Goal: Information Seeking & Learning: Learn about a topic

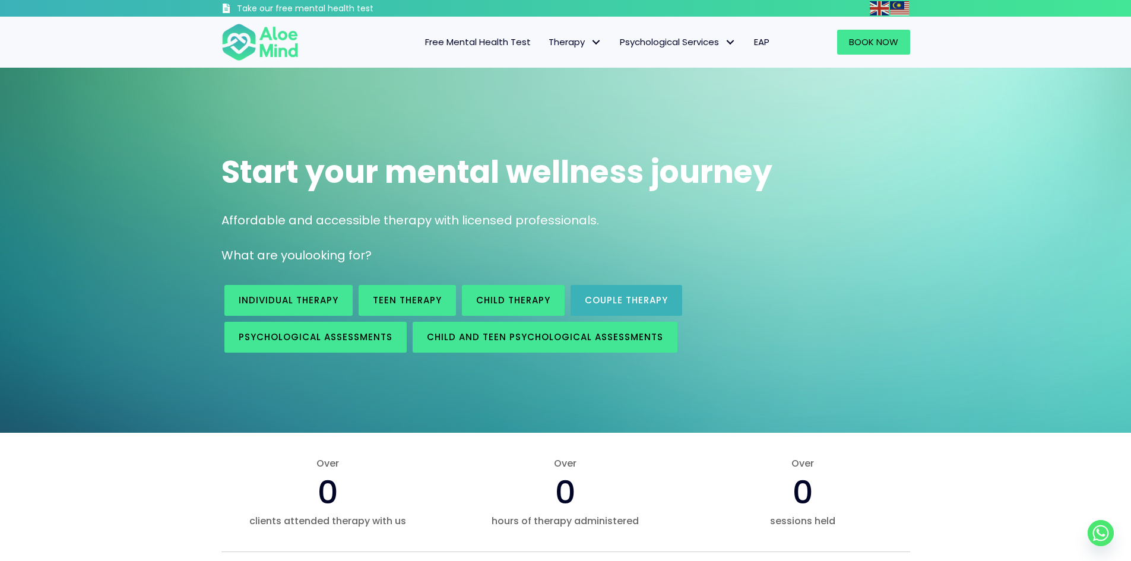
drag, startPoint x: 700, startPoint y: 309, endPoint x: 679, endPoint y: 309, distance: 20.8
click at [700, 309] on div "Individual therapy Teen Therapy Child Therapy Couple therapy Psychological asse…" at bounding box center [487, 319] width 532 height 74
click at [623, 300] on span "Couple therapy" at bounding box center [626, 300] width 83 height 12
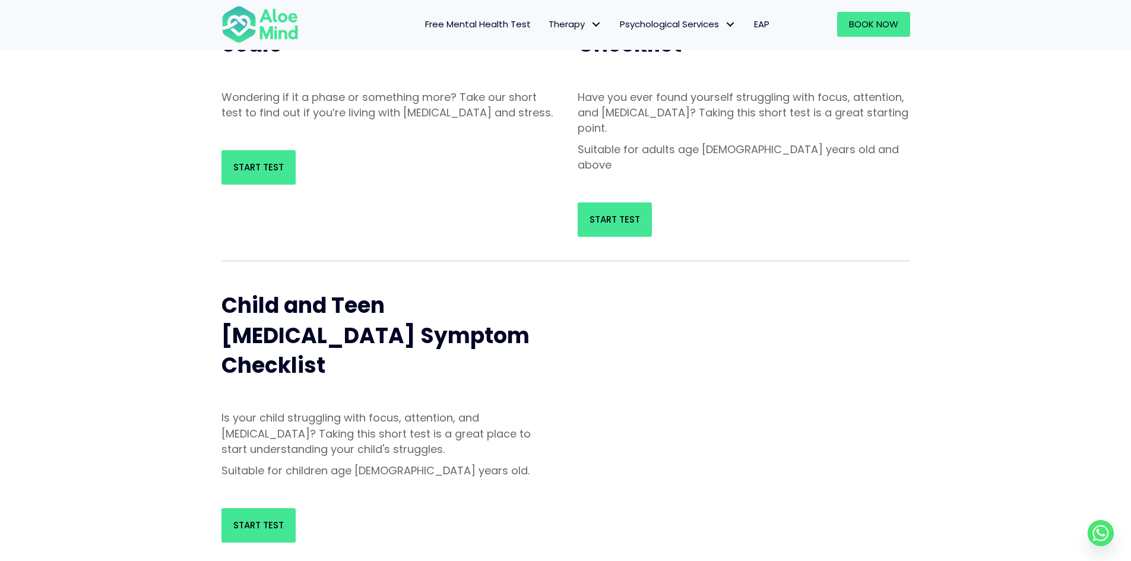
scroll to position [178, 0]
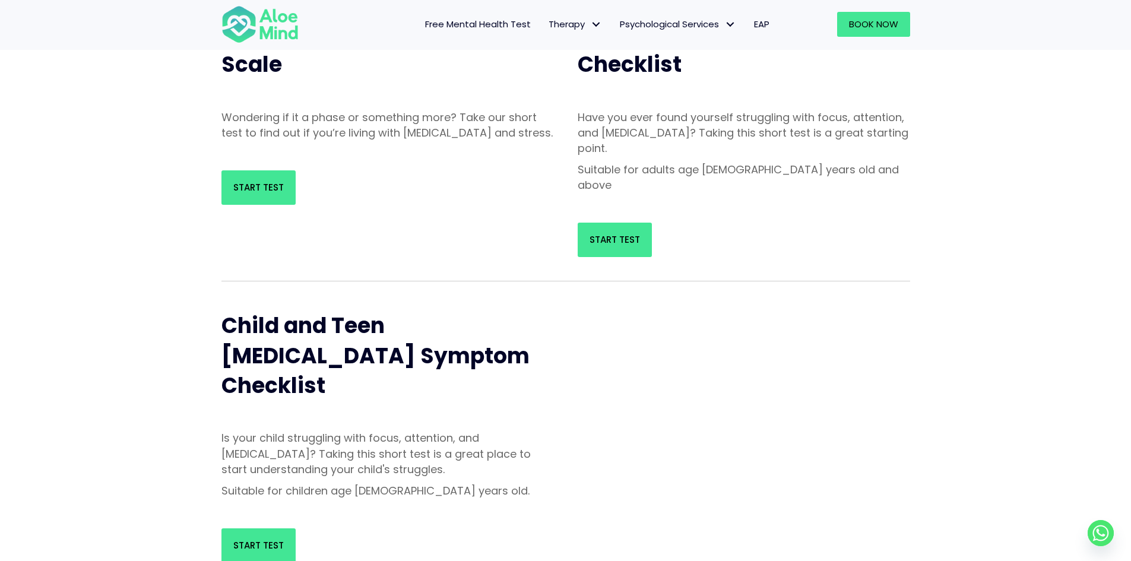
click at [216, 193] on div "Start Test" at bounding box center [388, 188] width 356 height 58
click at [268, 205] on link "Start Test" at bounding box center [258, 187] width 74 height 34
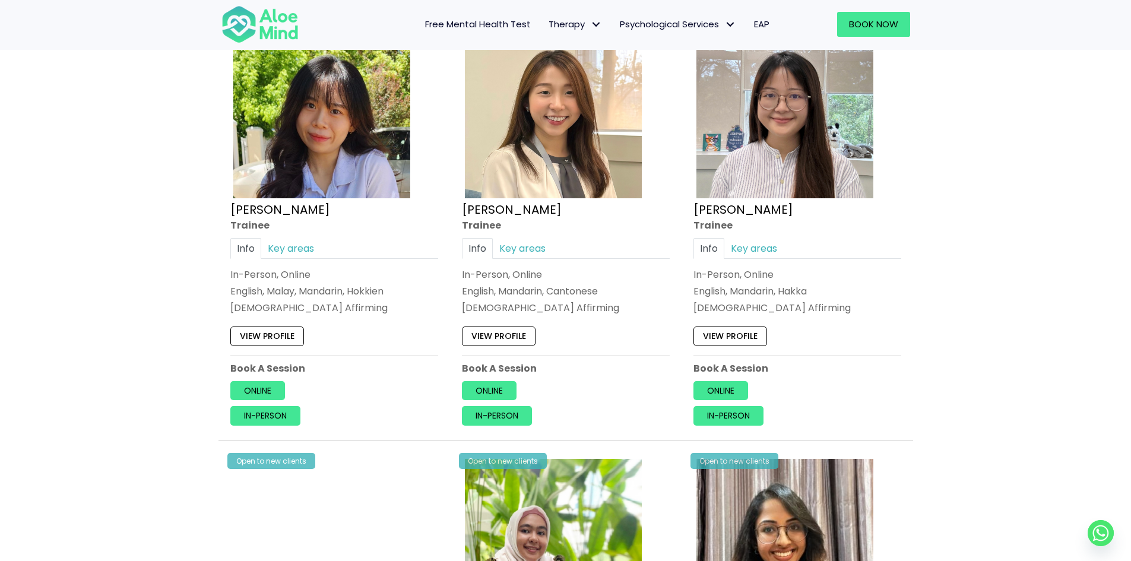
scroll to position [713, 0]
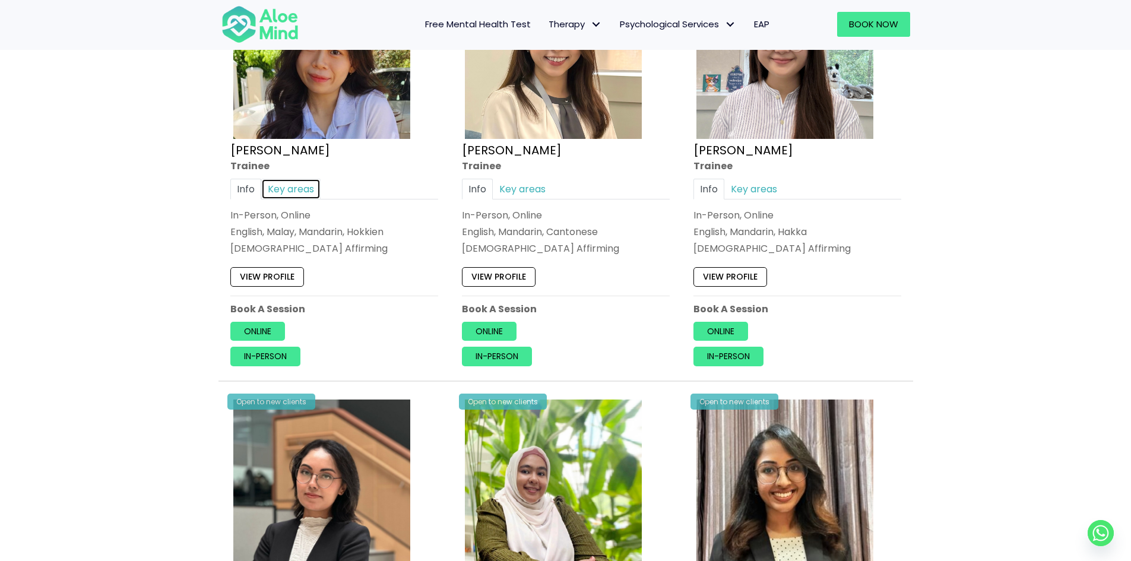
click at [298, 186] on link "Key areas" at bounding box center [290, 189] width 59 height 21
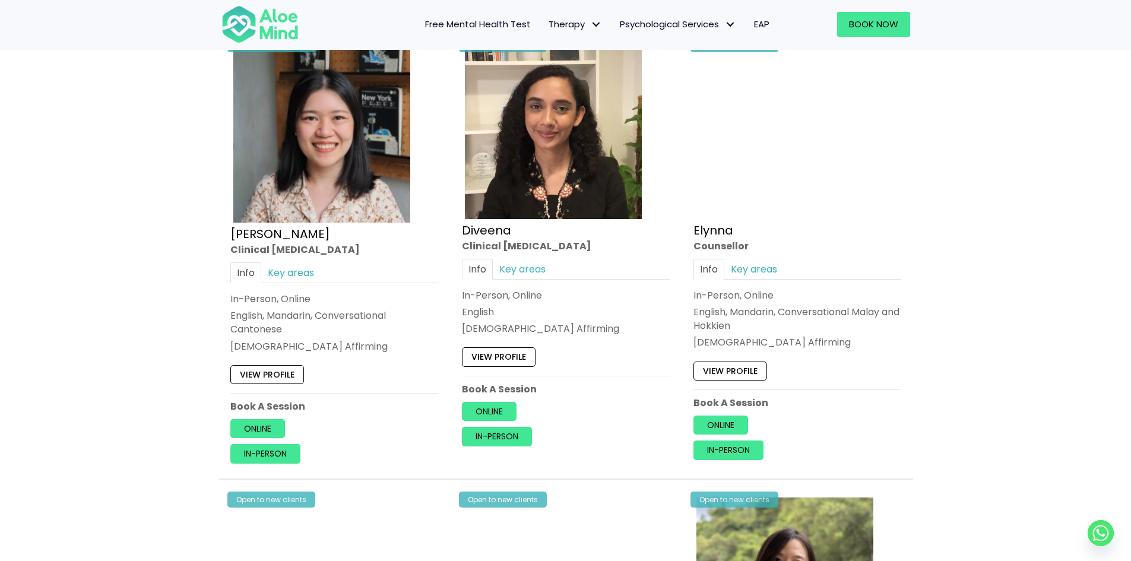
scroll to position [1485, 0]
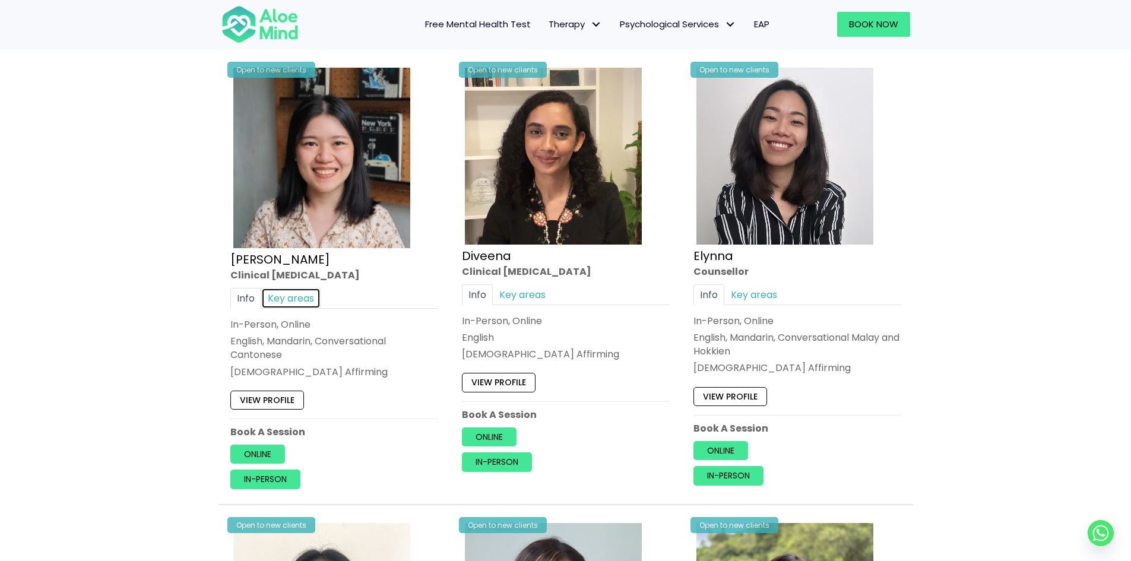
click at [288, 299] on link "Key areas" at bounding box center [290, 298] width 59 height 21
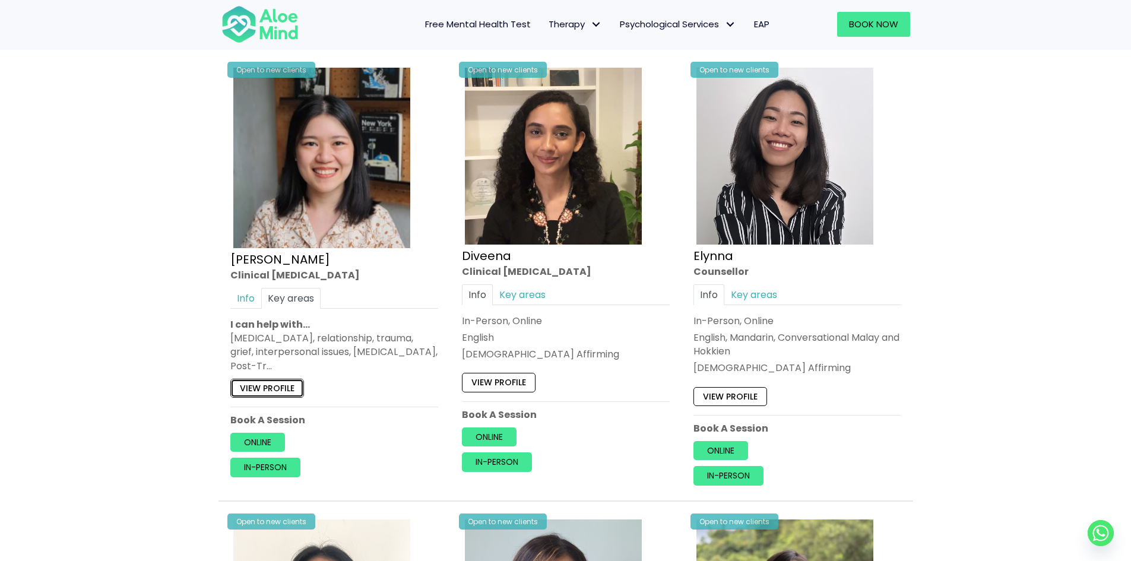
click at [267, 392] on link "View profile" at bounding box center [267, 388] width 74 height 19
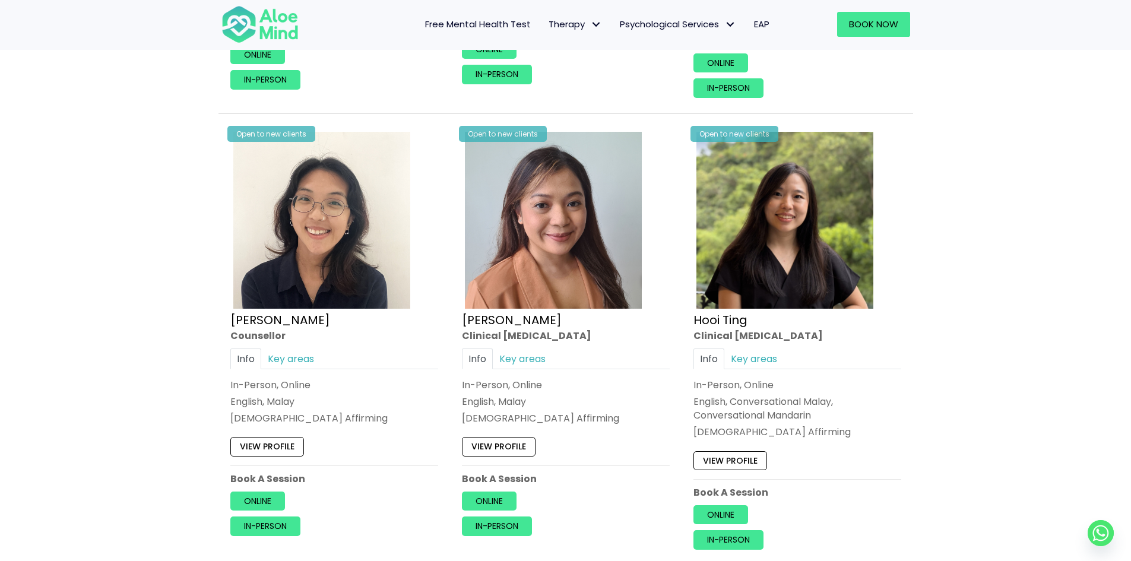
scroll to position [1900, 0]
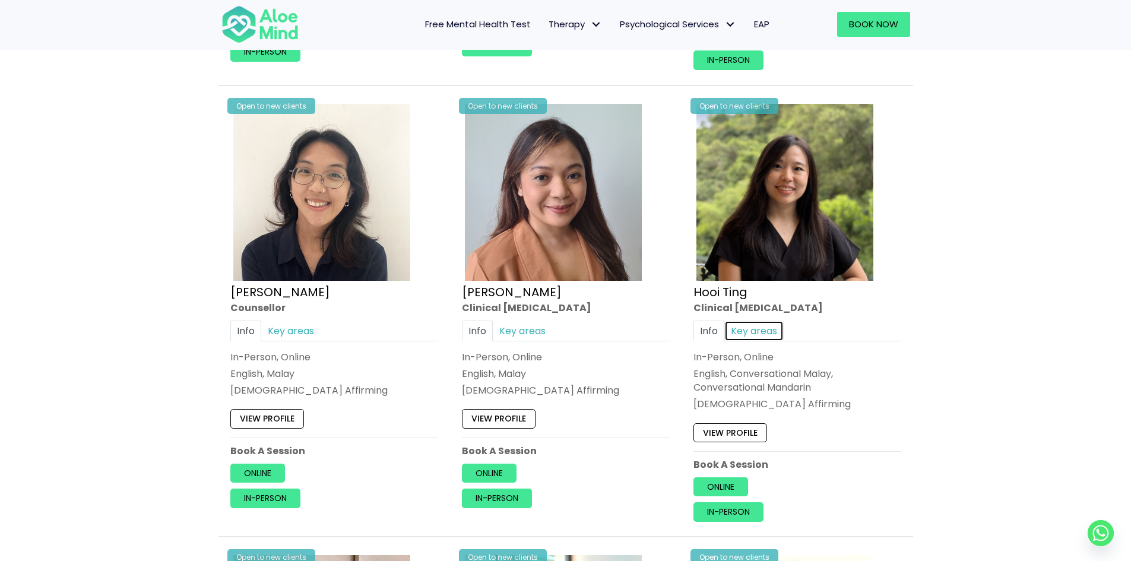
click at [753, 333] on link "Key areas" at bounding box center [753, 330] width 59 height 21
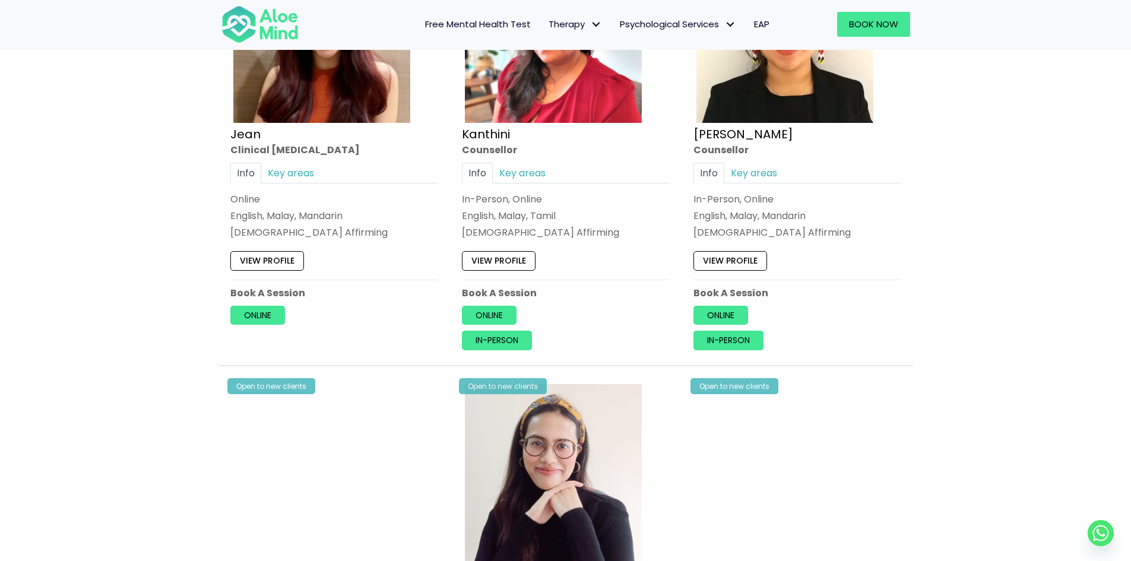
scroll to position [2494, 0]
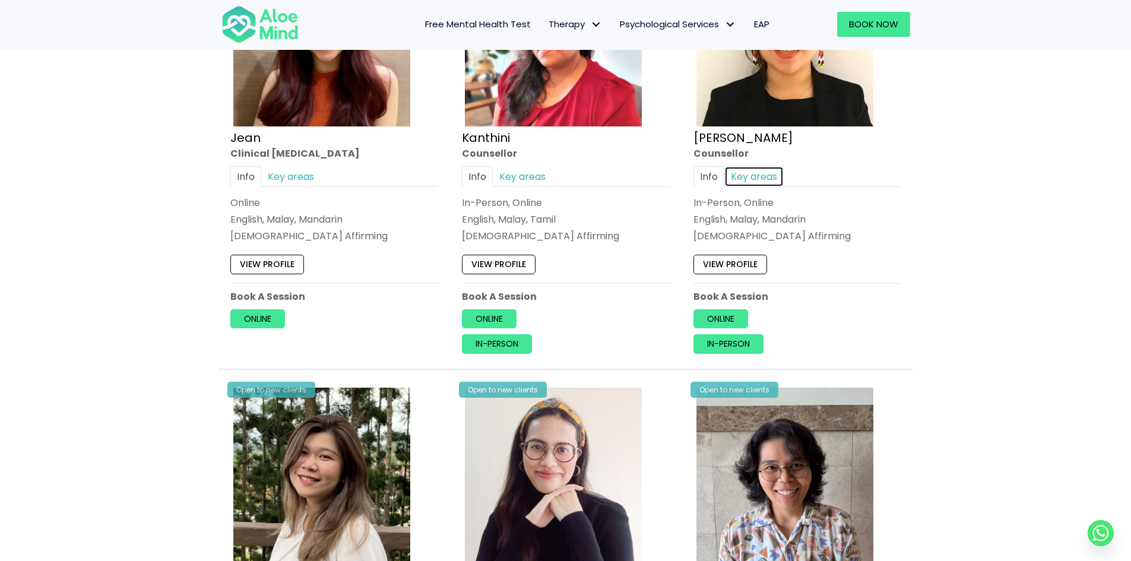
click at [754, 173] on link "Key areas" at bounding box center [753, 176] width 59 height 21
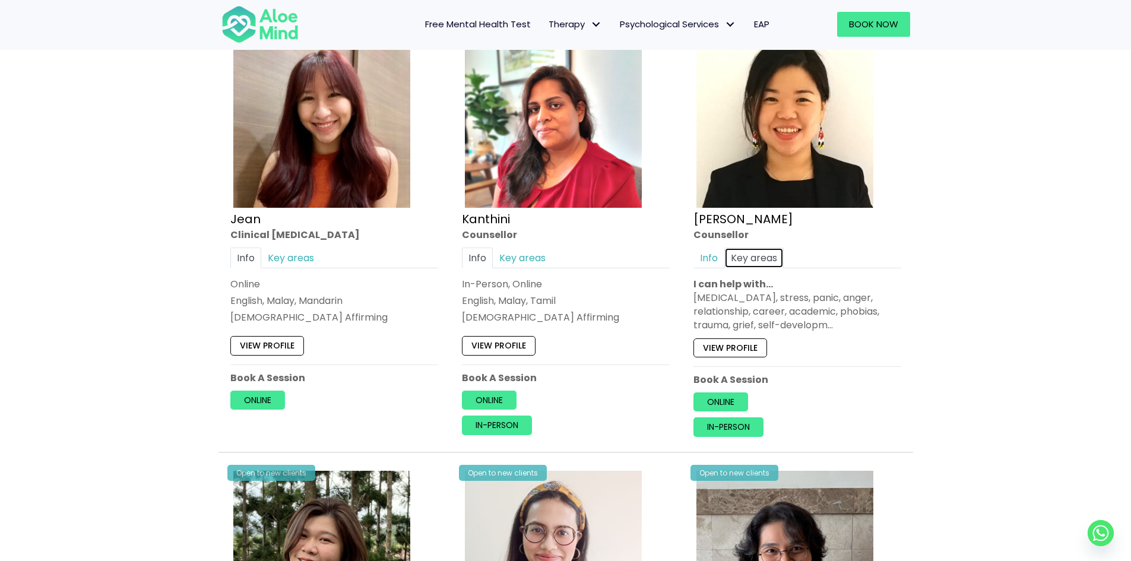
scroll to position [2435, 0]
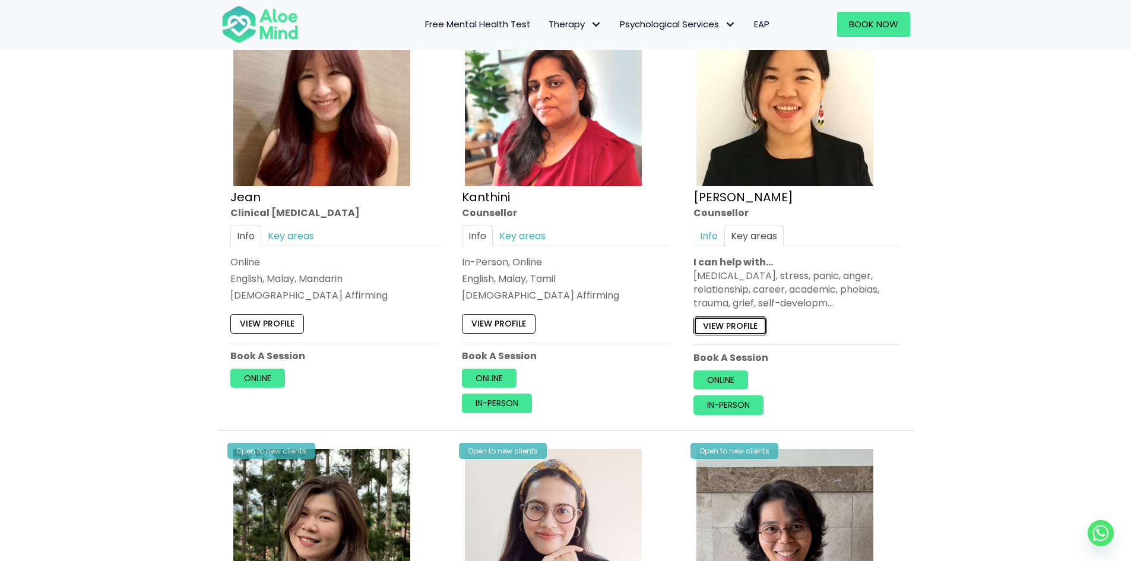
click at [741, 320] on link "View profile" at bounding box center [731, 326] width 74 height 19
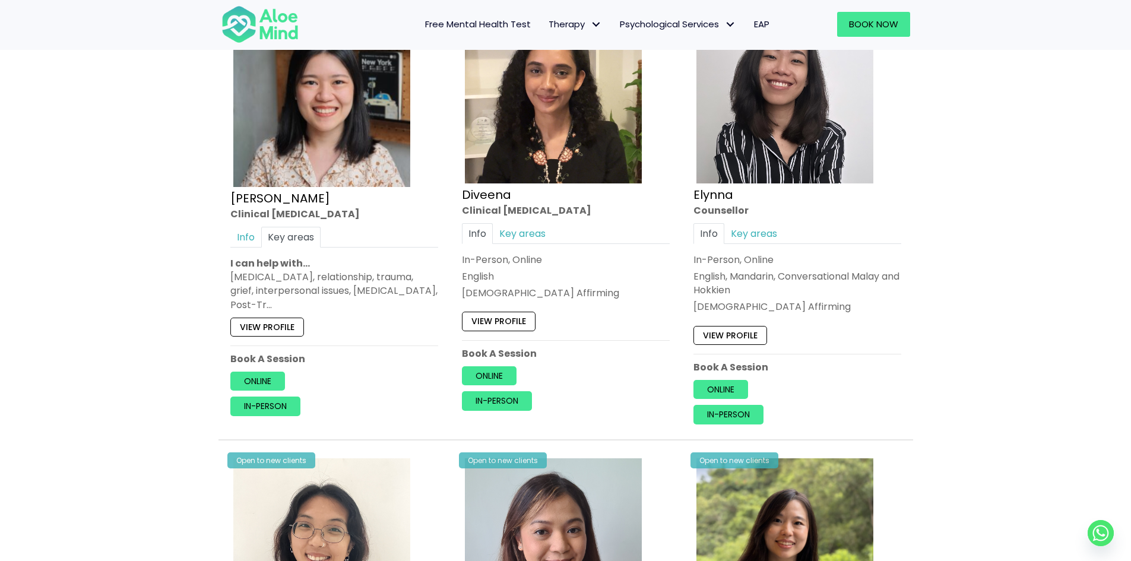
scroll to position [1544, 0]
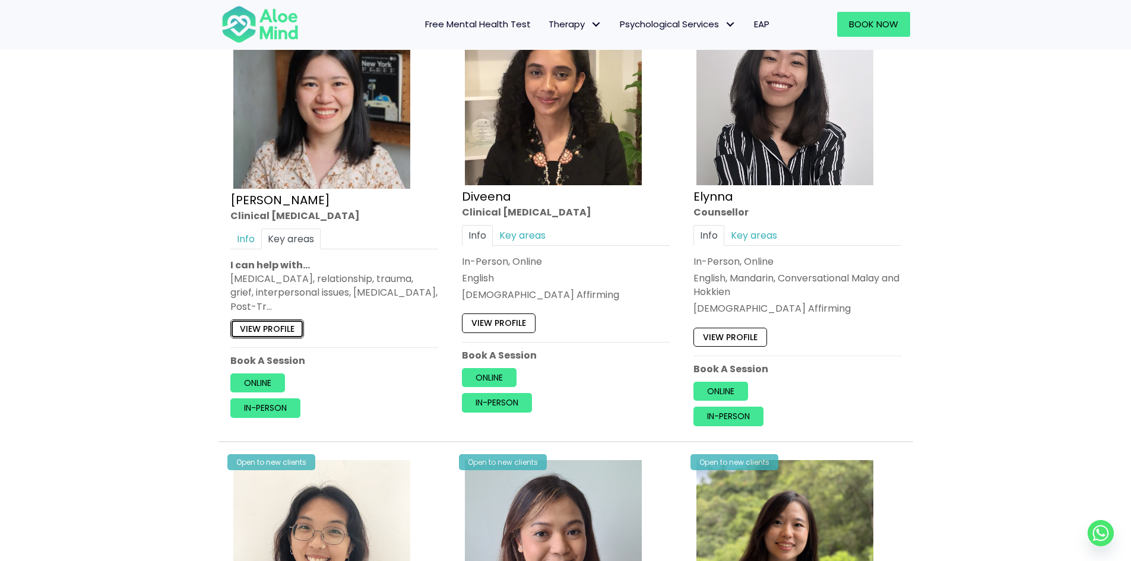
click at [274, 325] on link "View profile" at bounding box center [267, 328] width 74 height 19
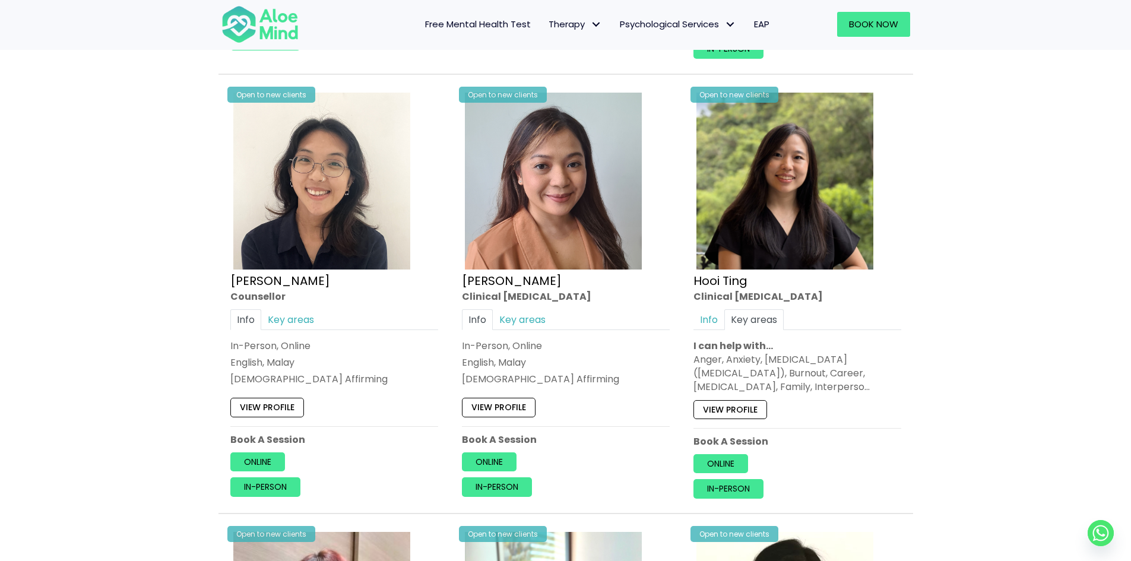
scroll to position [1960, 0]
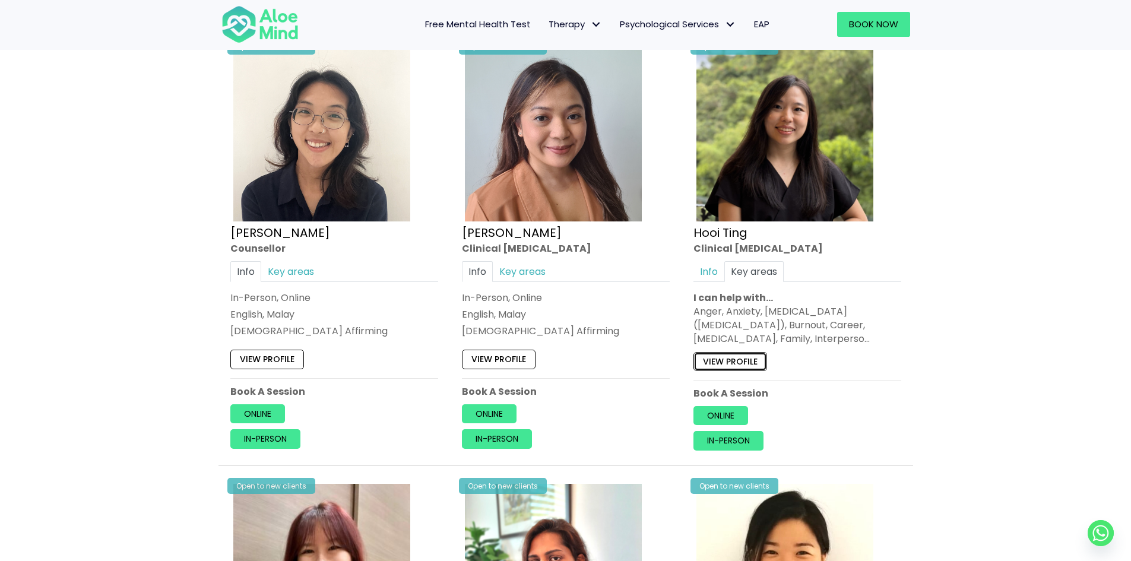
click at [738, 353] on link "View profile" at bounding box center [731, 361] width 74 height 19
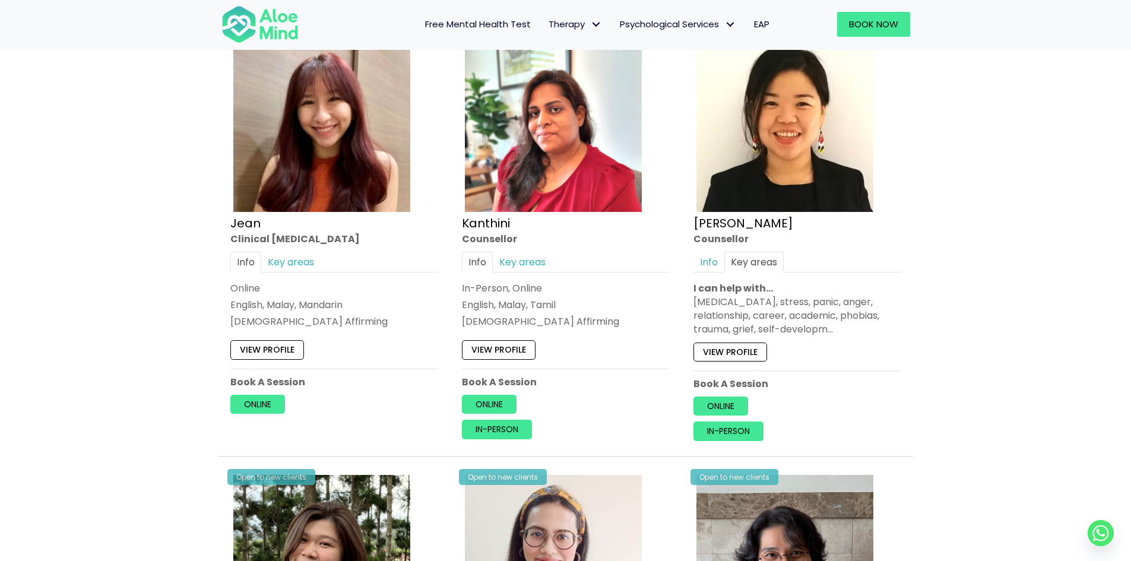
scroll to position [2435, 0]
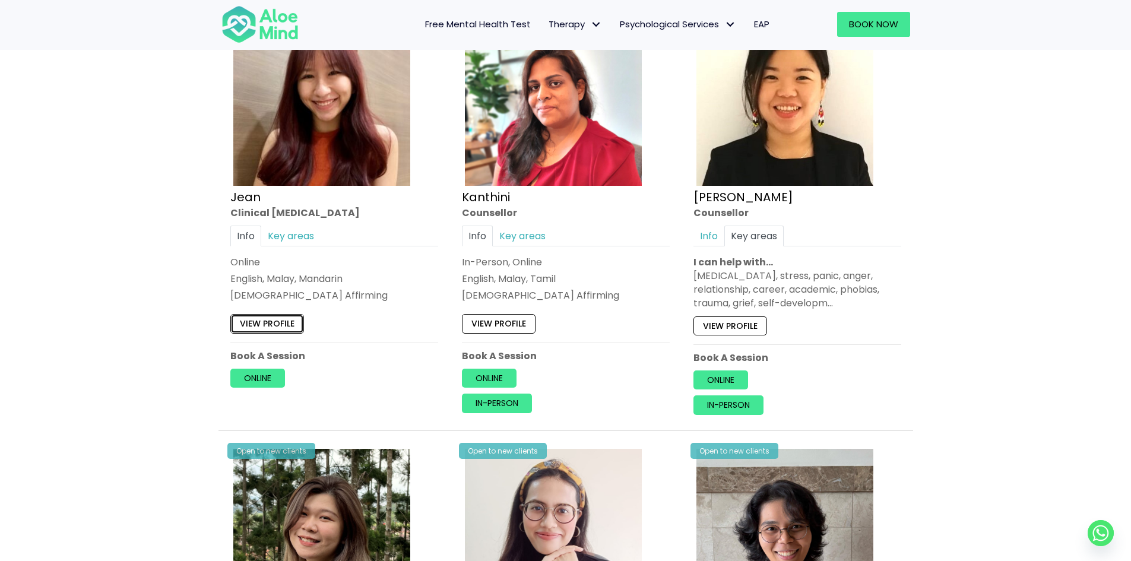
click at [259, 316] on link "View profile" at bounding box center [267, 324] width 74 height 19
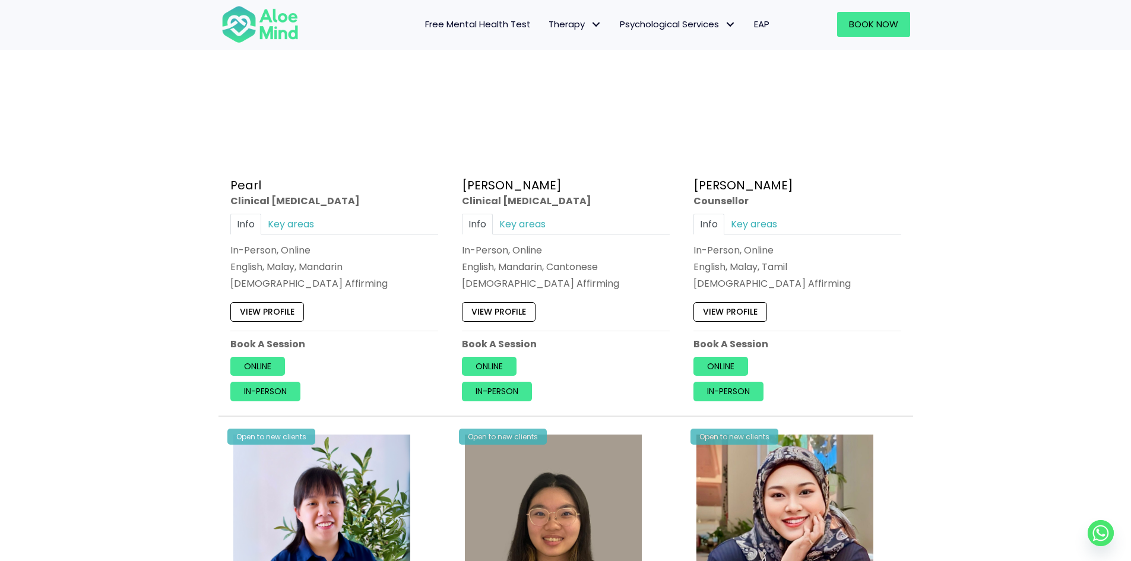
scroll to position [3325, 0]
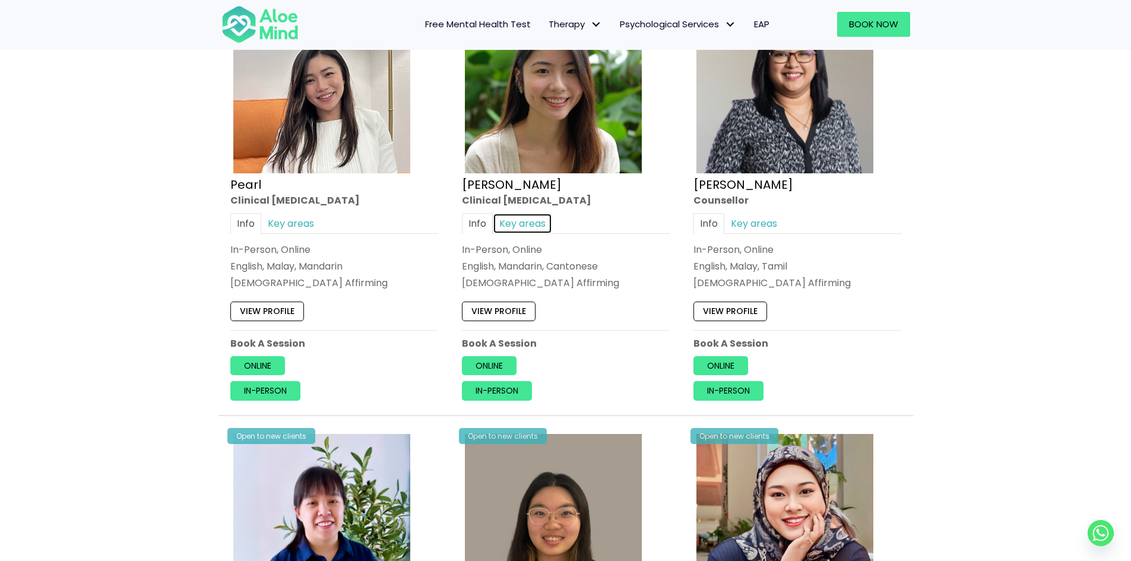
click at [519, 223] on link "Key areas" at bounding box center [522, 223] width 59 height 21
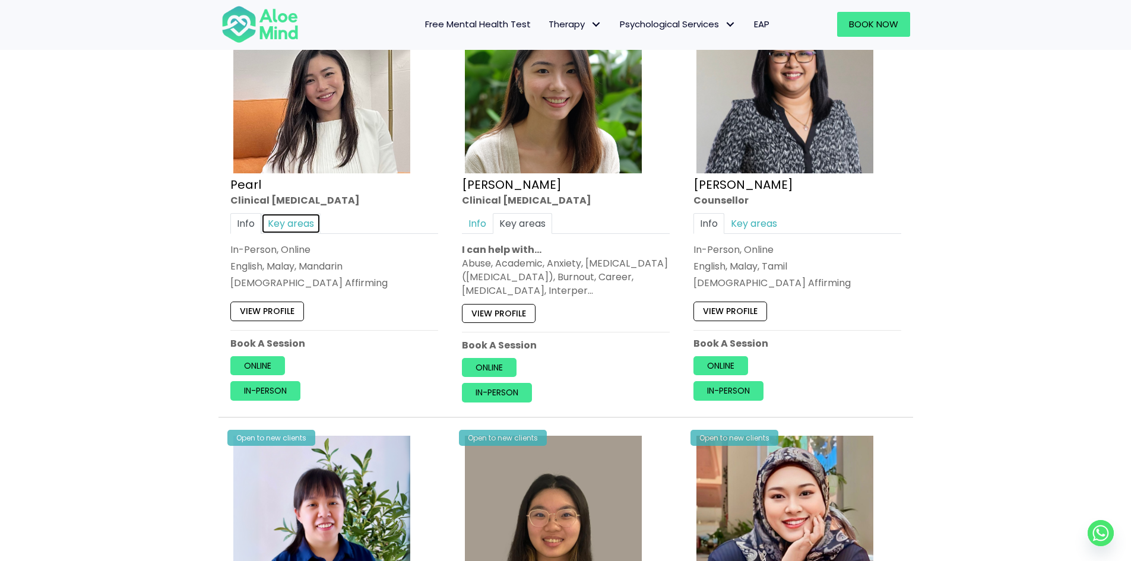
click at [304, 224] on link "Key areas" at bounding box center [290, 223] width 59 height 21
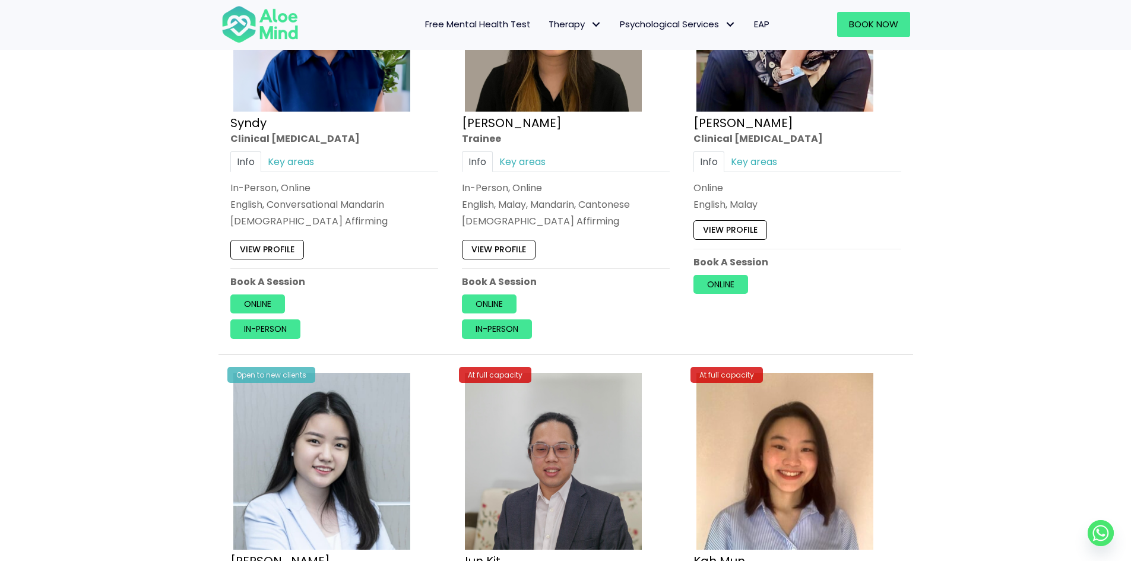
scroll to position [3860, 0]
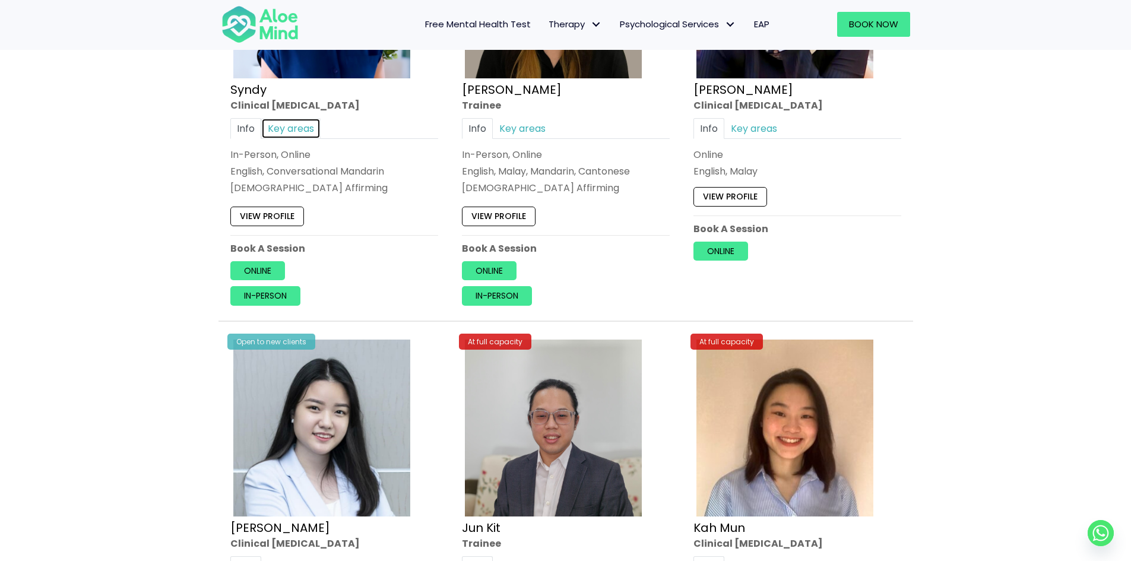
click at [295, 131] on link "Key areas" at bounding box center [290, 128] width 59 height 21
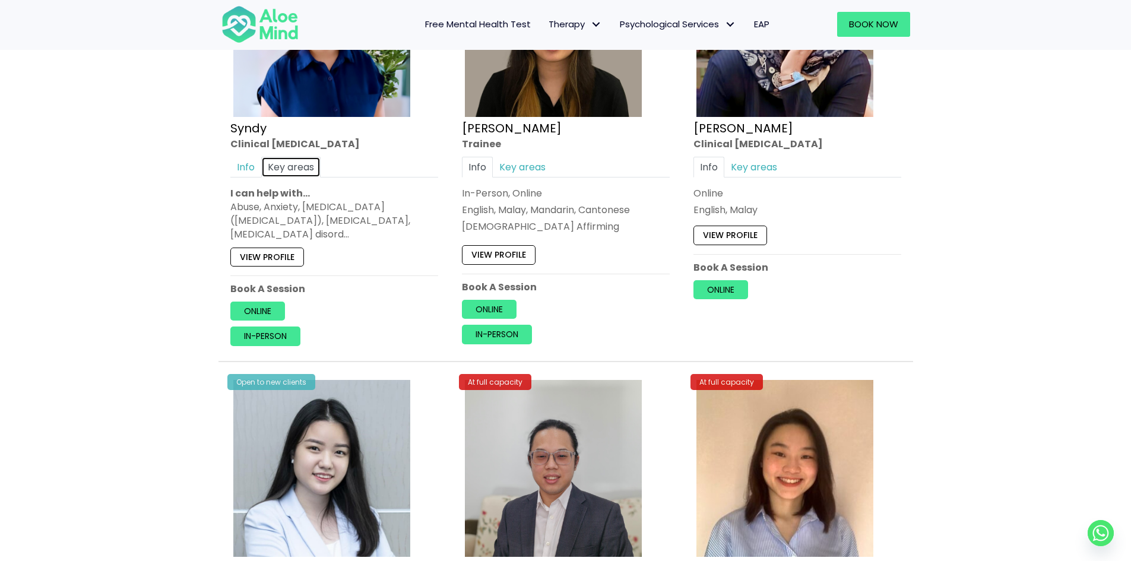
scroll to position [3800, 0]
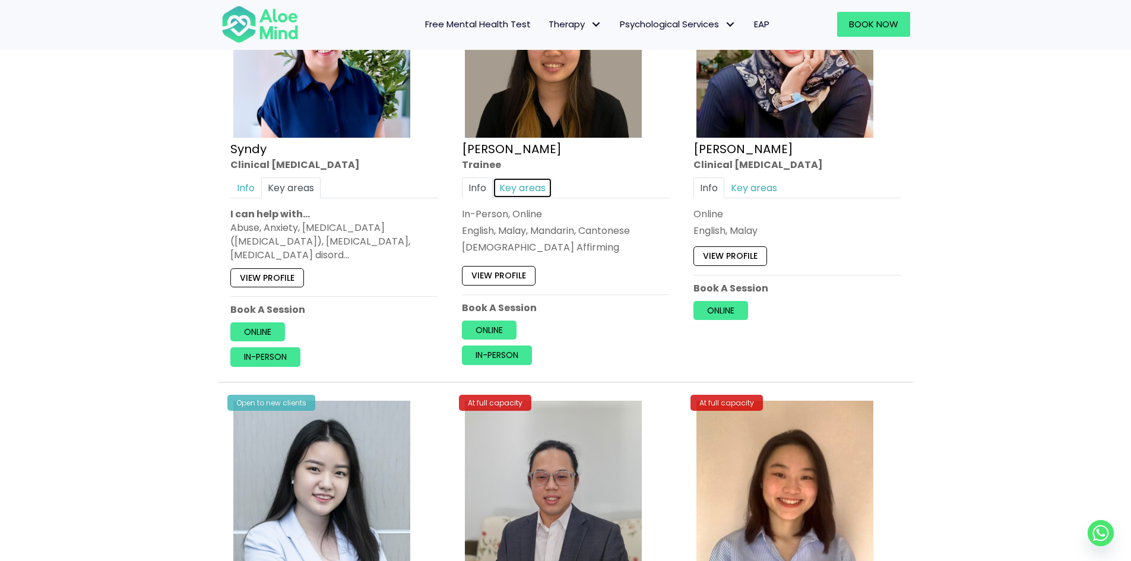
click at [533, 183] on link "Key areas" at bounding box center [522, 188] width 59 height 21
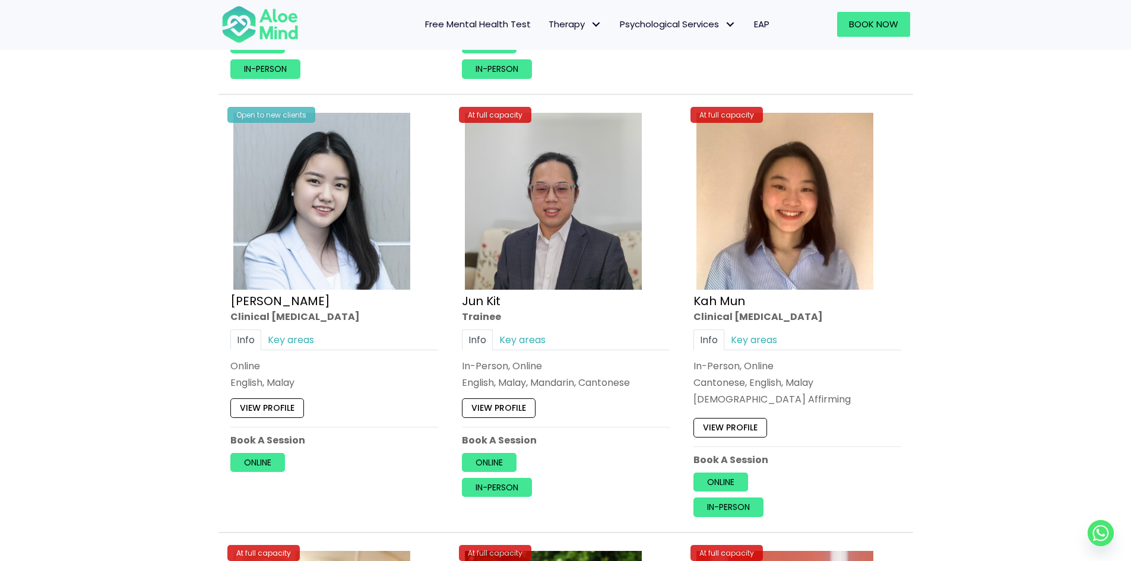
scroll to position [4157, 0]
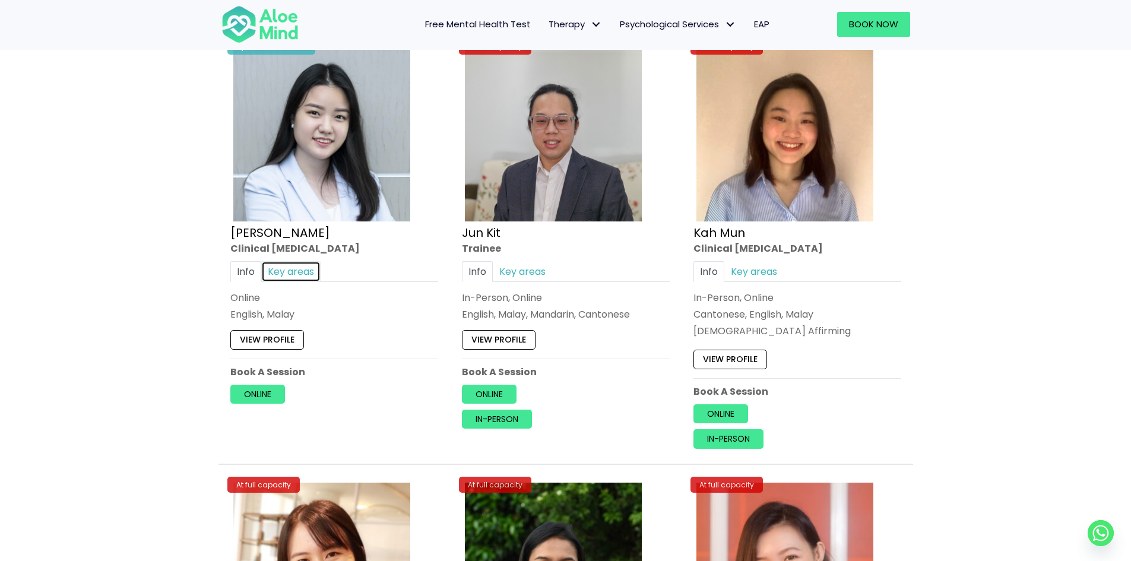
click at [296, 264] on link "Key areas" at bounding box center [290, 271] width 59 height 21
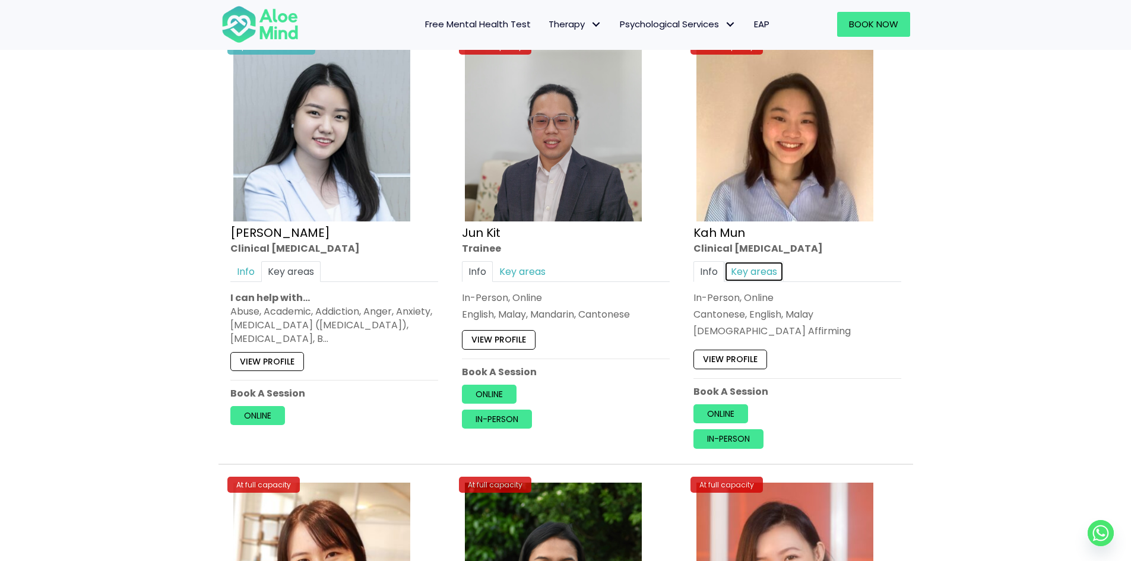
click at [755, 262] on link "Key areas" at bounding box center [753, 271] width 59 height 21
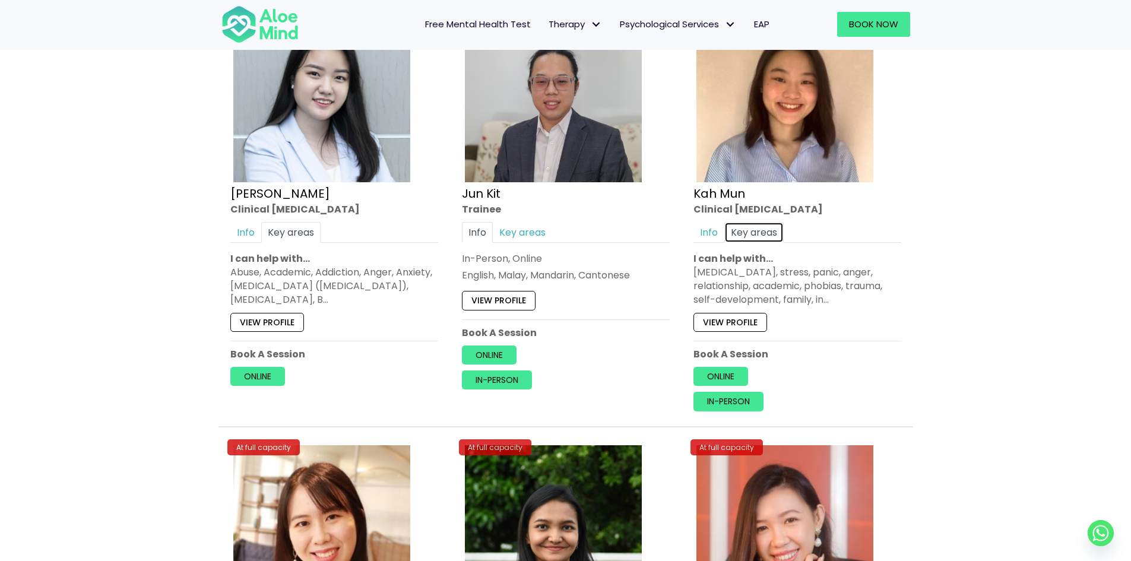
scroll to position [4216, 0]
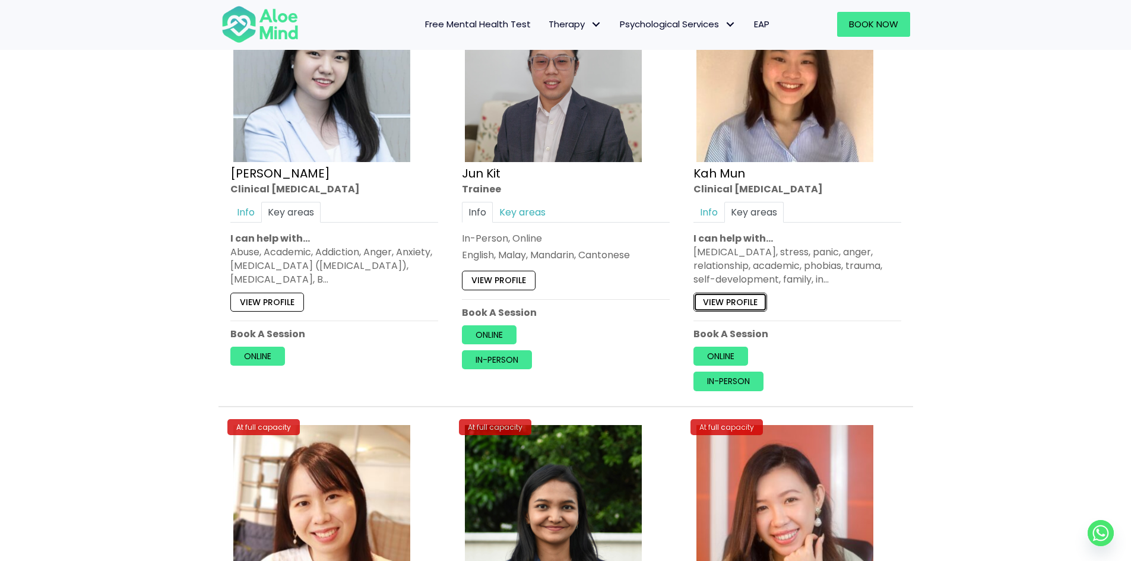
click at [748, 300] on link "View profile" at bounding box center [731, 302] width 74 height 19
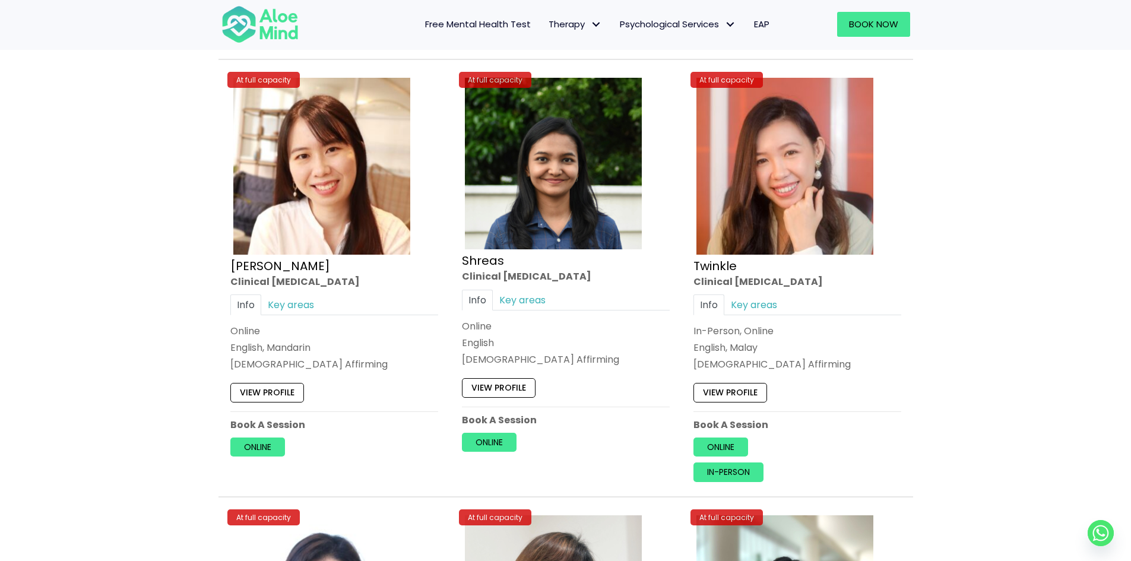
scroll to position [4572, 0]
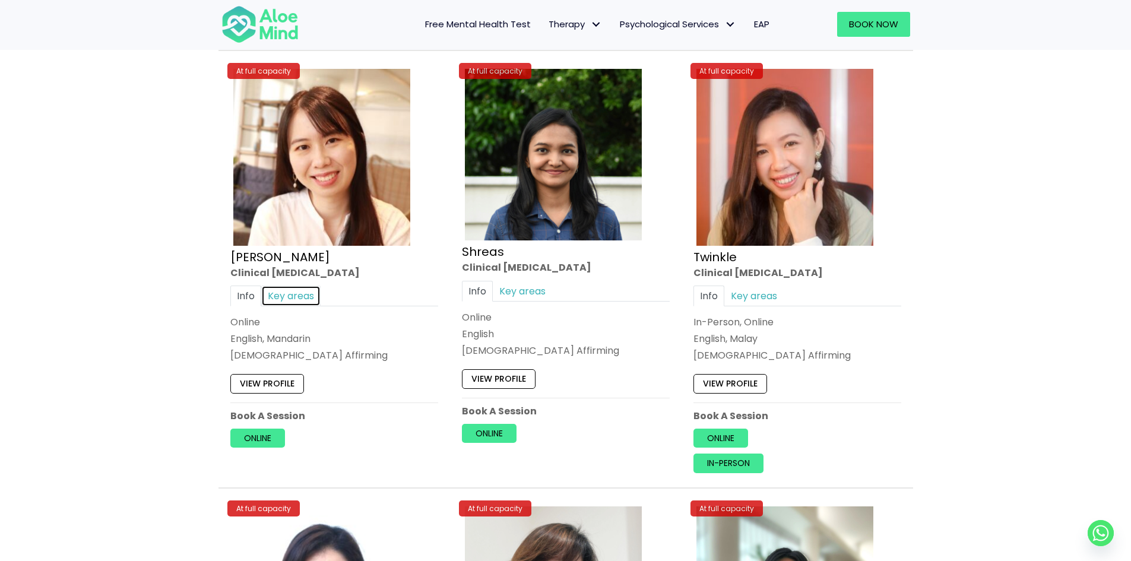
click at [295, 290] on link "Key areas" at bounding box center [290, 295] width 59 height 21
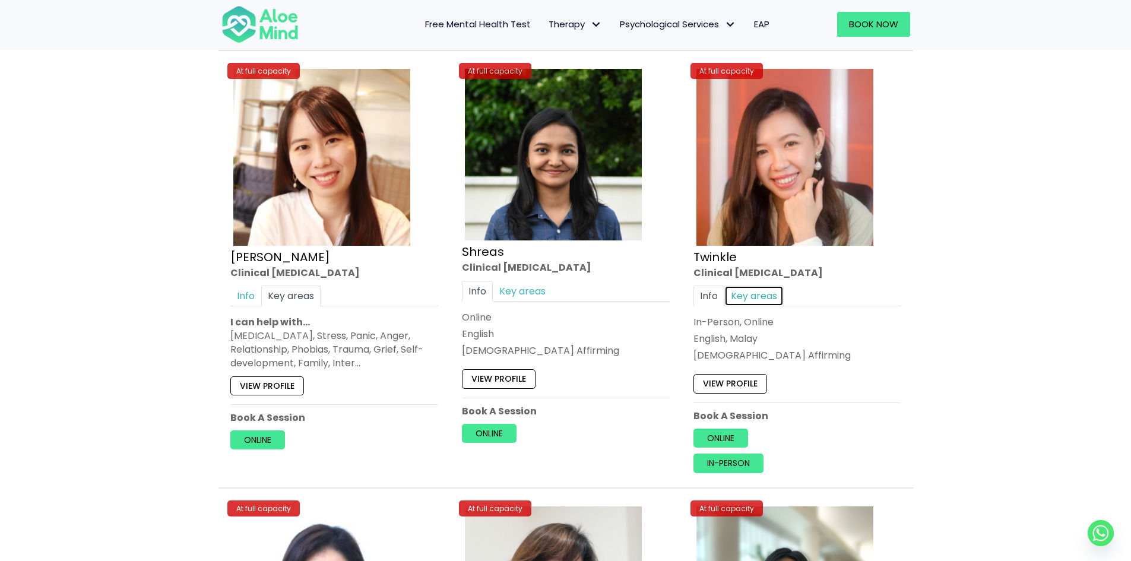
click at [745, 294] on link "Key areas" at bounding box center [753, 295] width 59 height 21
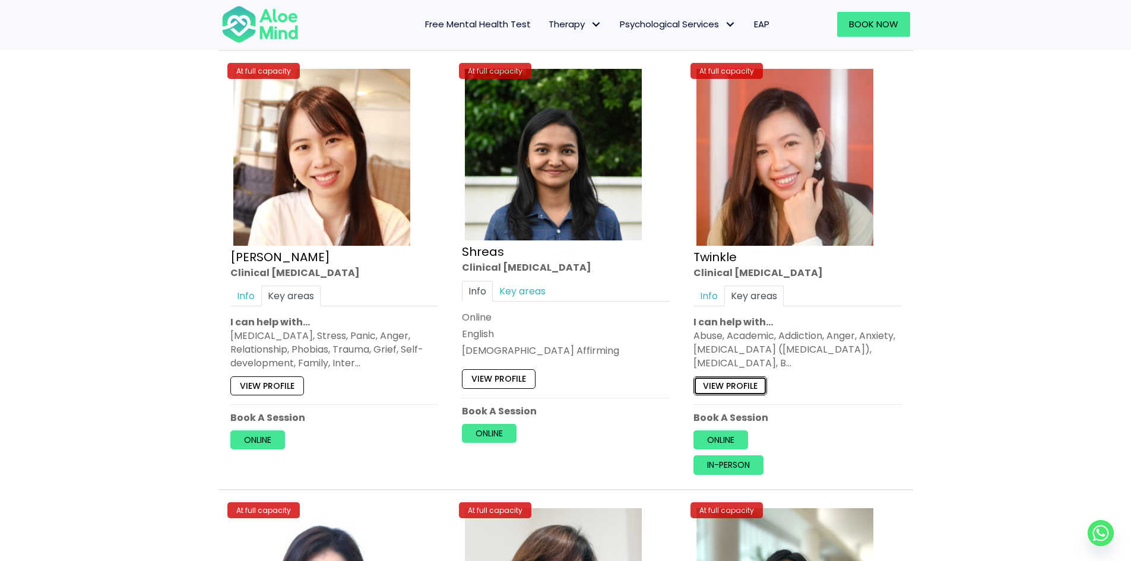
click at [739, 391] on link "View profile" at bounding box center [731, 385] width 74 height 19
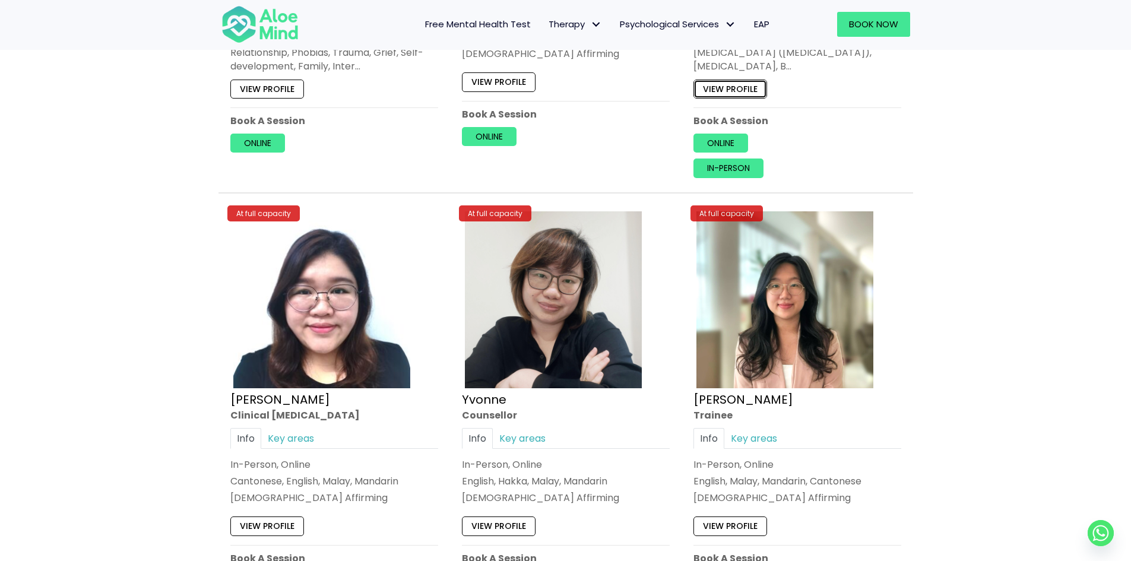
scroll to position [4988, 0]
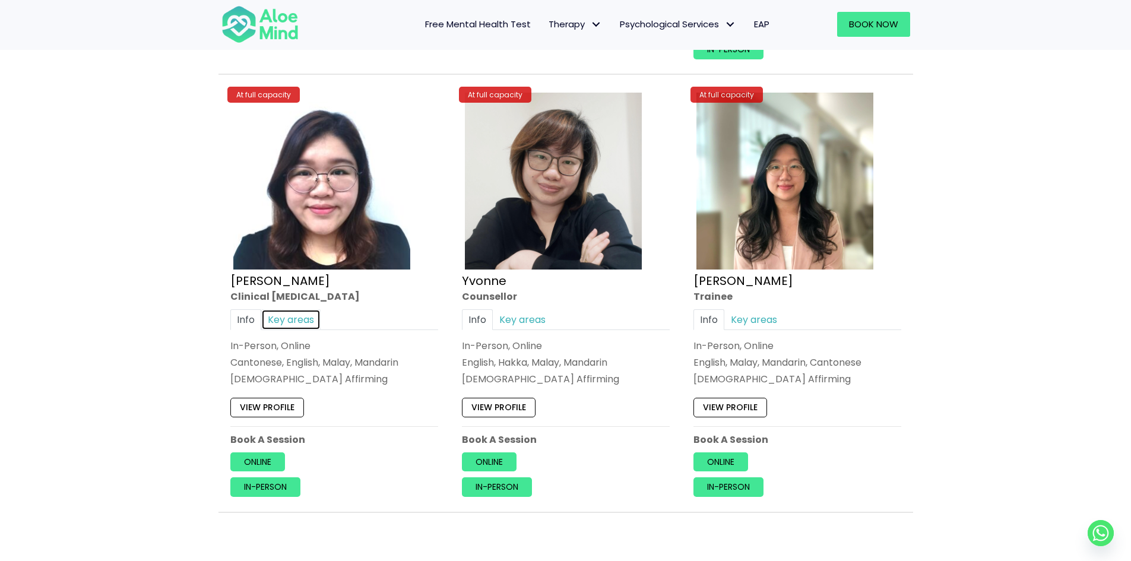
click at [286, 314] on link "Key areas" at bounding box center [290, 319] width 59 height 21
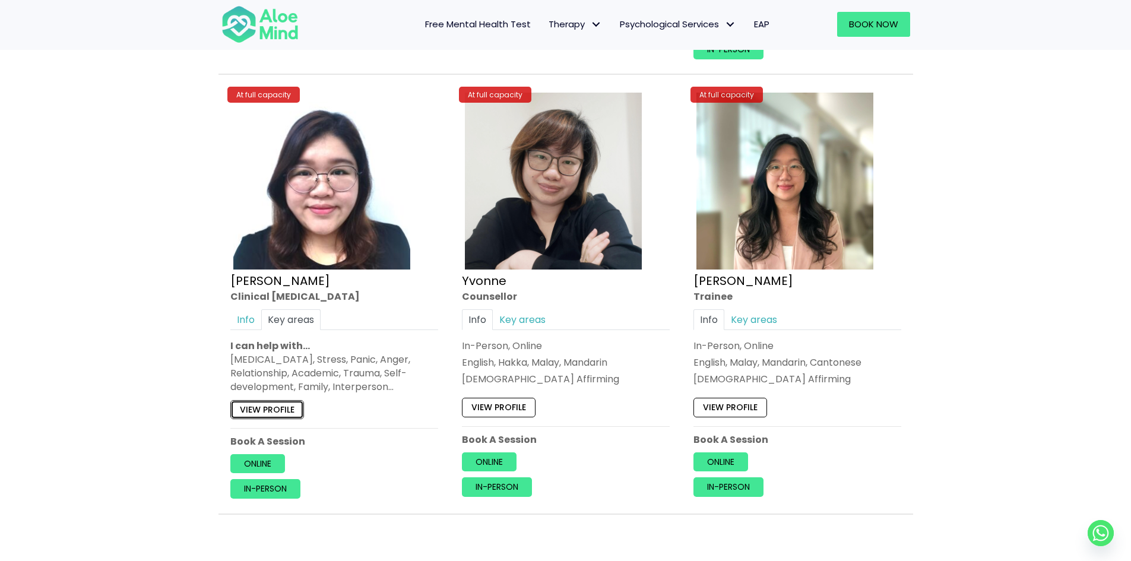
click at [270, 414] on link "View profile" at bounding box center [267, 409] width 74 height 19
click at [505, 311] on link "Key areas" at bounding box center [522, 319] width 59 height 21
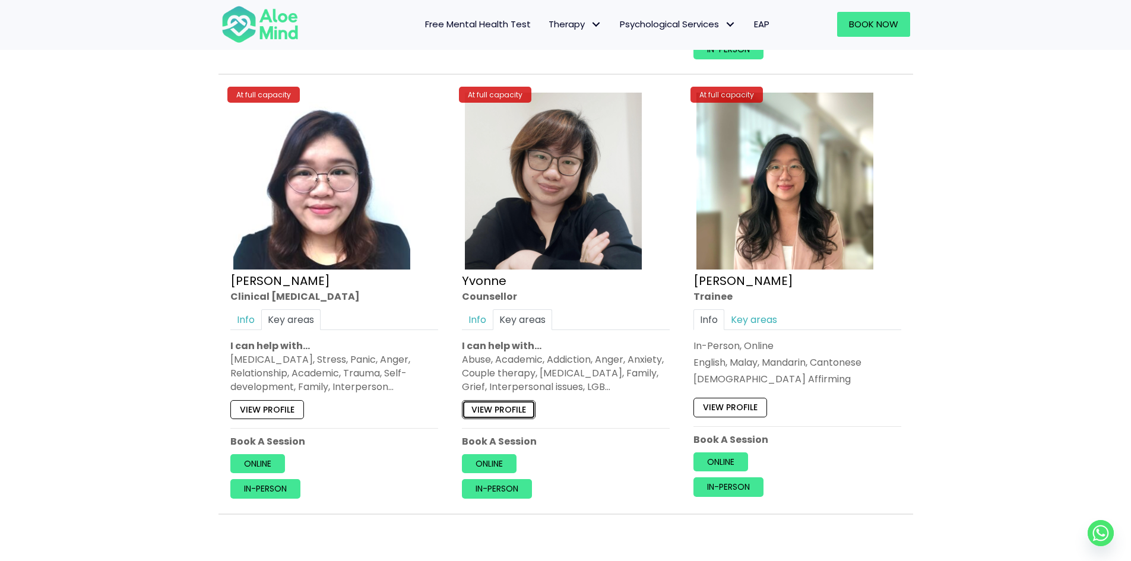
click at [493, 413] on link "View profile" at bounding box center [499, 409] width 74 height 19
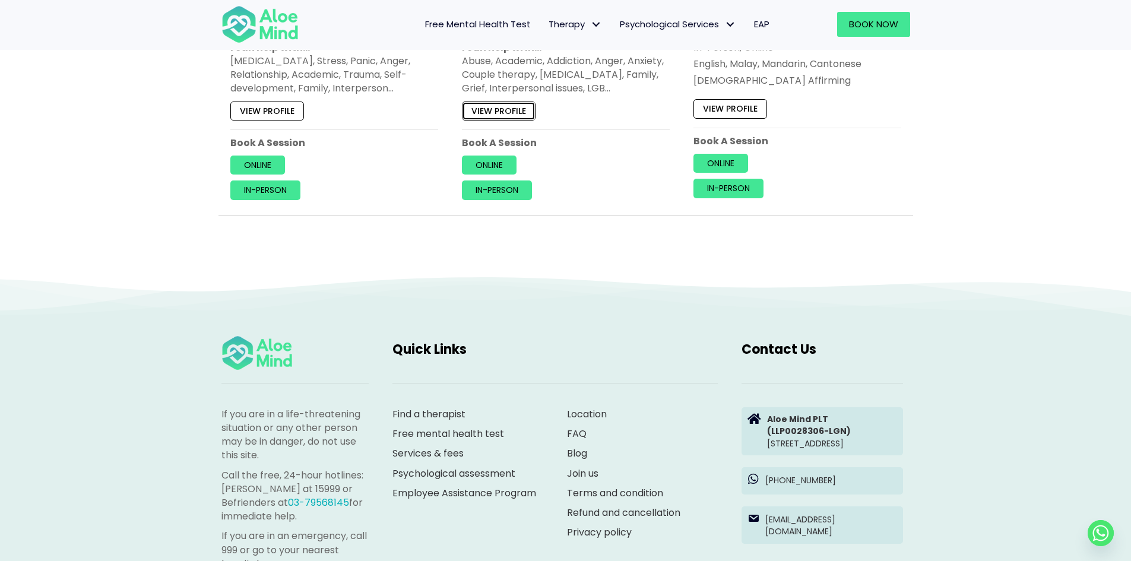
scroll to position [5107, 0]
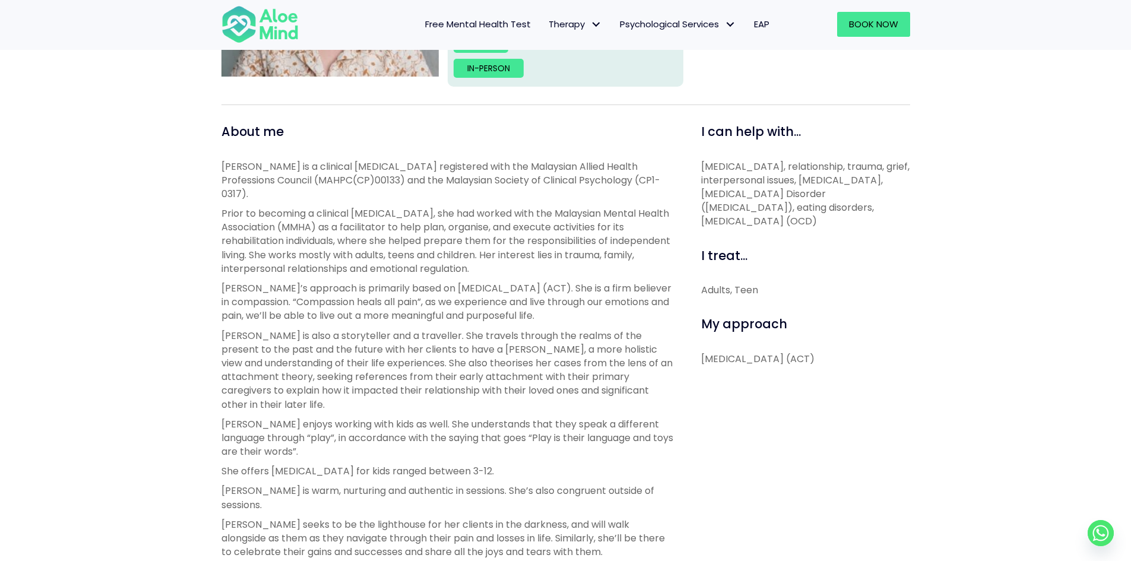
scroll to position [356, 0]
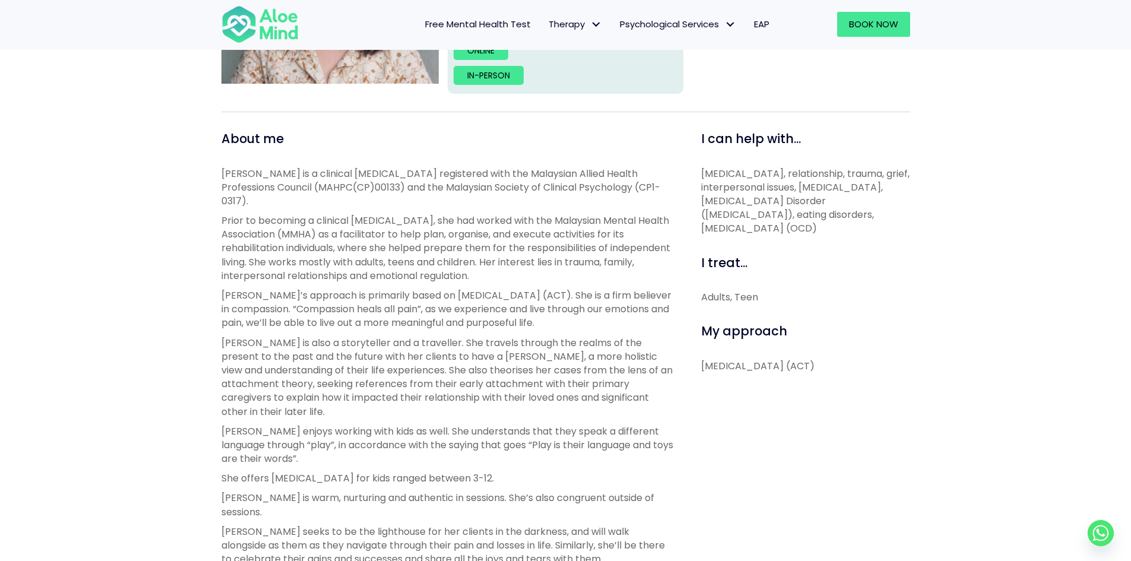
drag, startPoint x: 232, startPoint y: 211, endPoint x: 673, endPoint y: 309, distance: 451.8
click at [673, 309] on div "[PERSON_NAME] is a clinical [MEDICAL_DATA] registered with the Malaysian Allied…" at bounding box center [447, 482] width 453 height 630
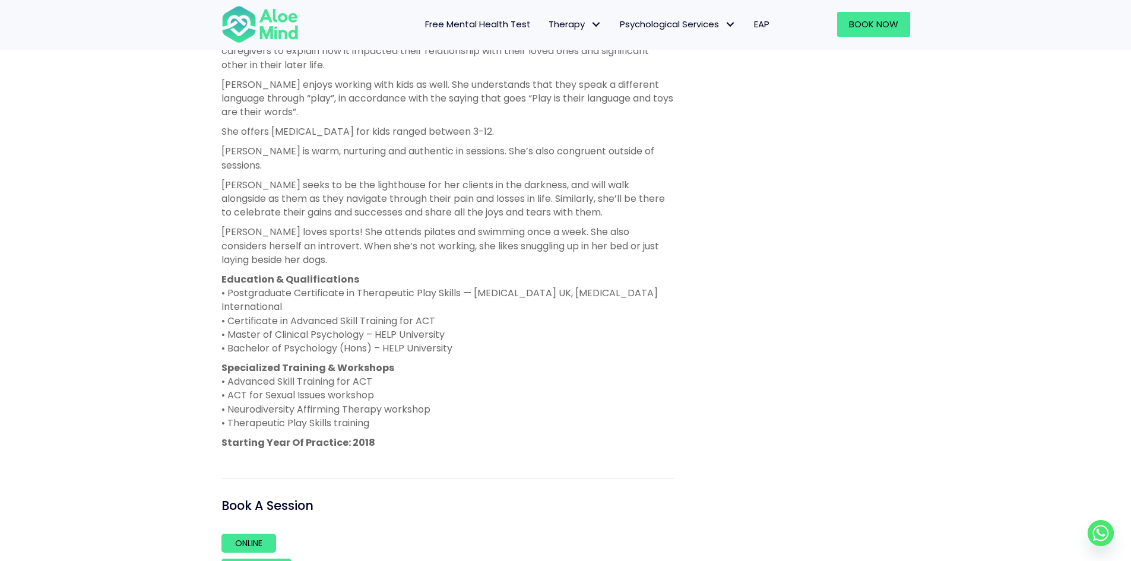
scroll to position [653, 0]
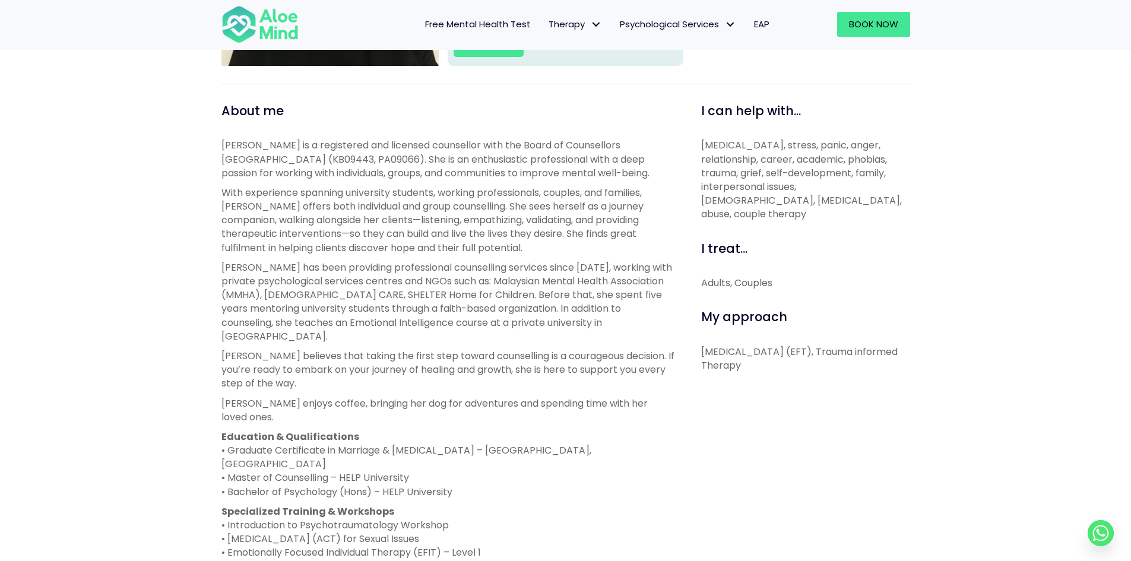
scroll to position [297, 0]
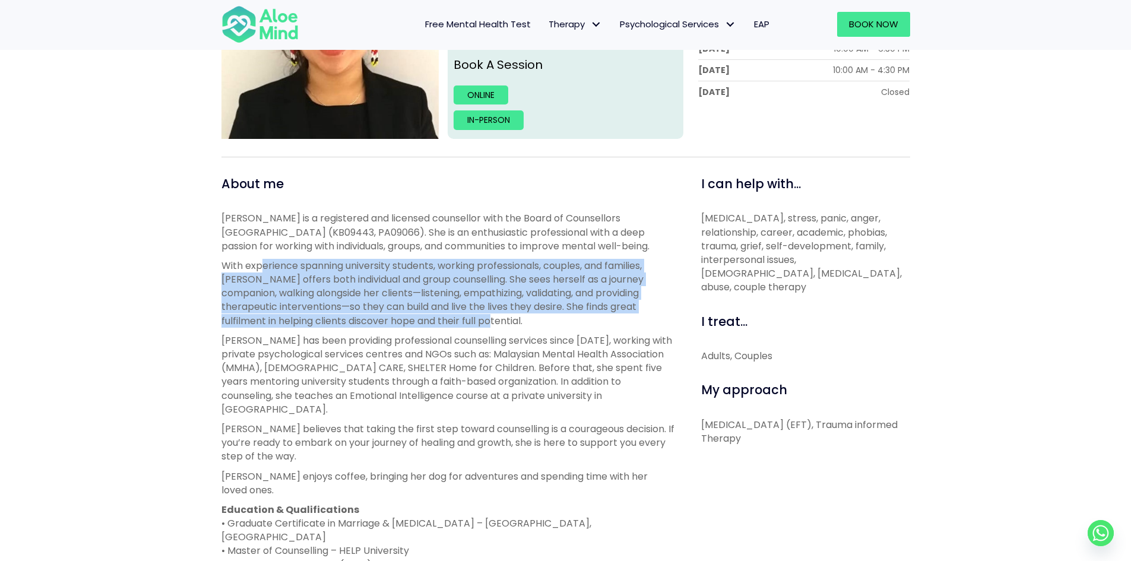
drag, startPoint x: 259, startPoint y: 268, endPoint x: 637, endPoint y: 321, distance: 381.3
click at [637, 321] on p "With experience spanning university students, working professionals, couples, a…" at bounding box center [447, 293] width 453 height 69
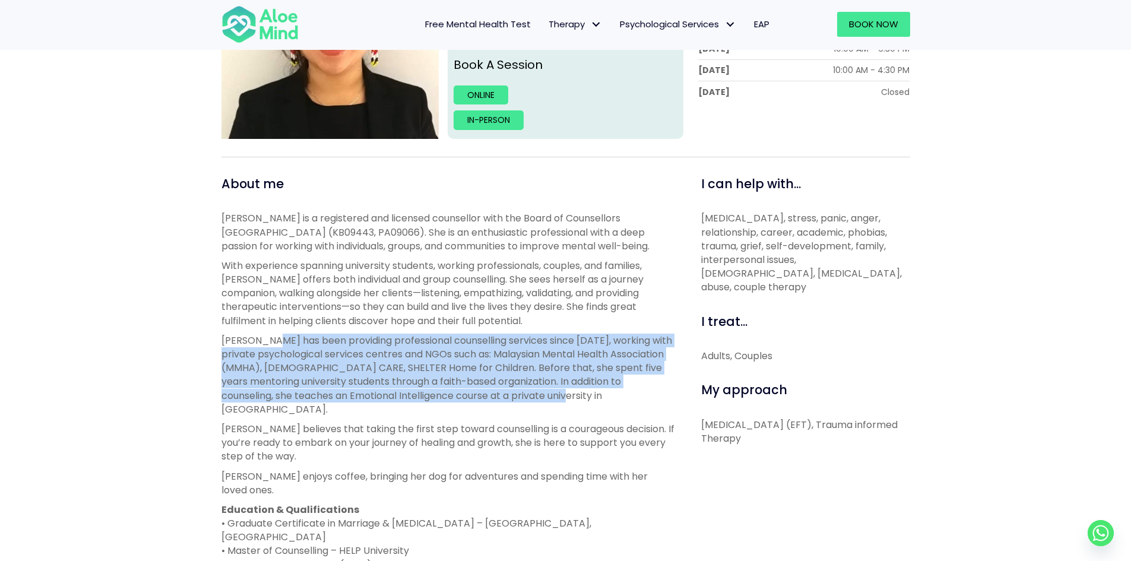
drag, startPoint x: 271, startPoint y: 342, endPoint x: 637, endPoint y: 394, distance: 368.9
click at [637, 394] on p "Karen has been providing professional counselling services since 2019, working …" at bounding box center [447, 375] width 453 height 83
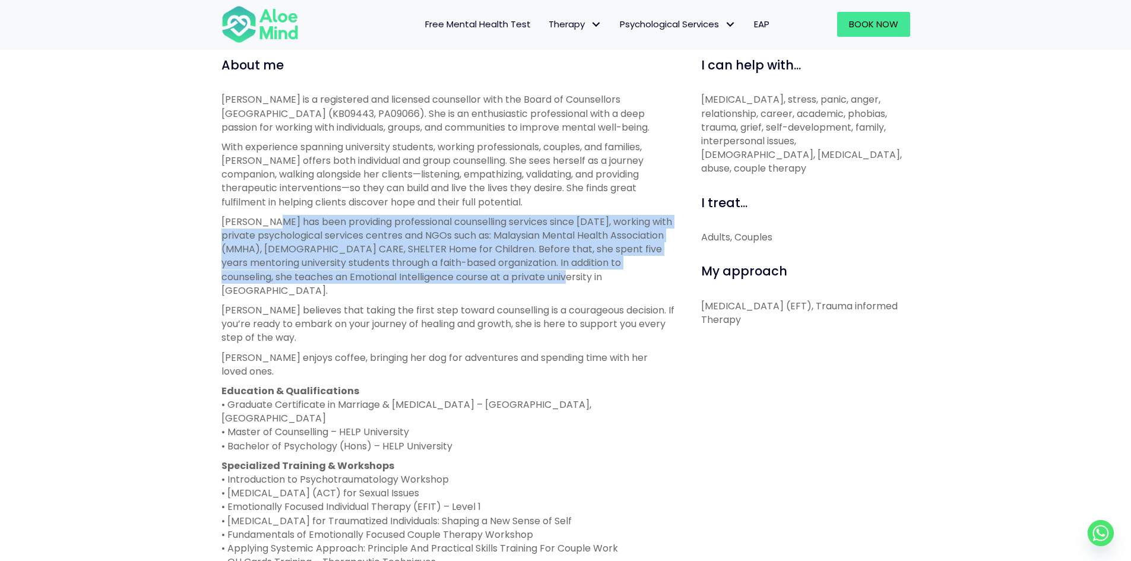
scroll to position [356, 0]
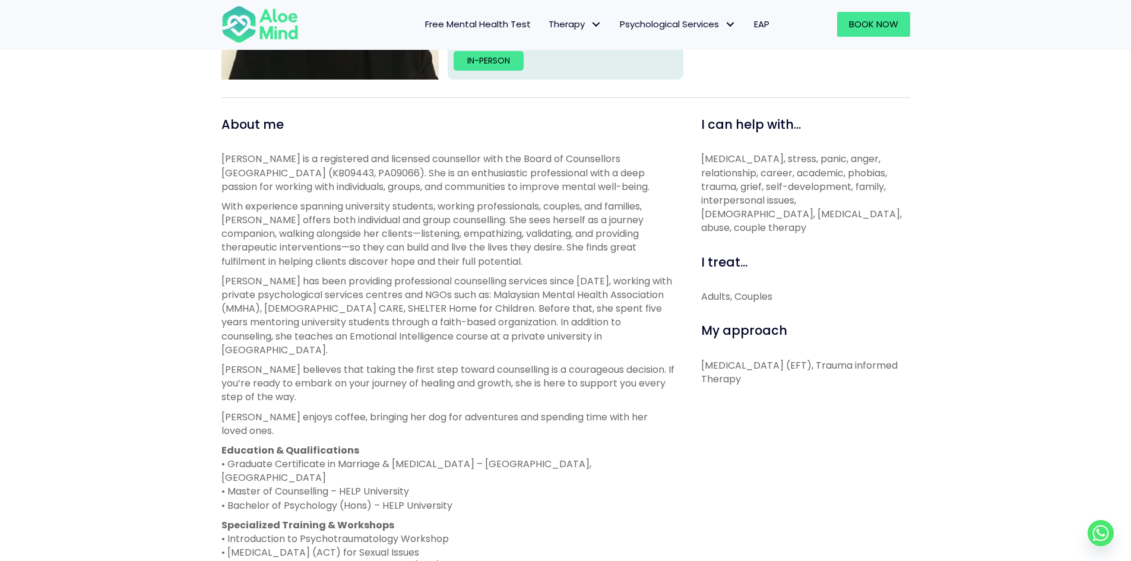
click at [386, 162] on p "Karen is a registered and licensed counsellor with the Board of Counsellors Mal…" at bounding box center [447, 173] width 453 height 42
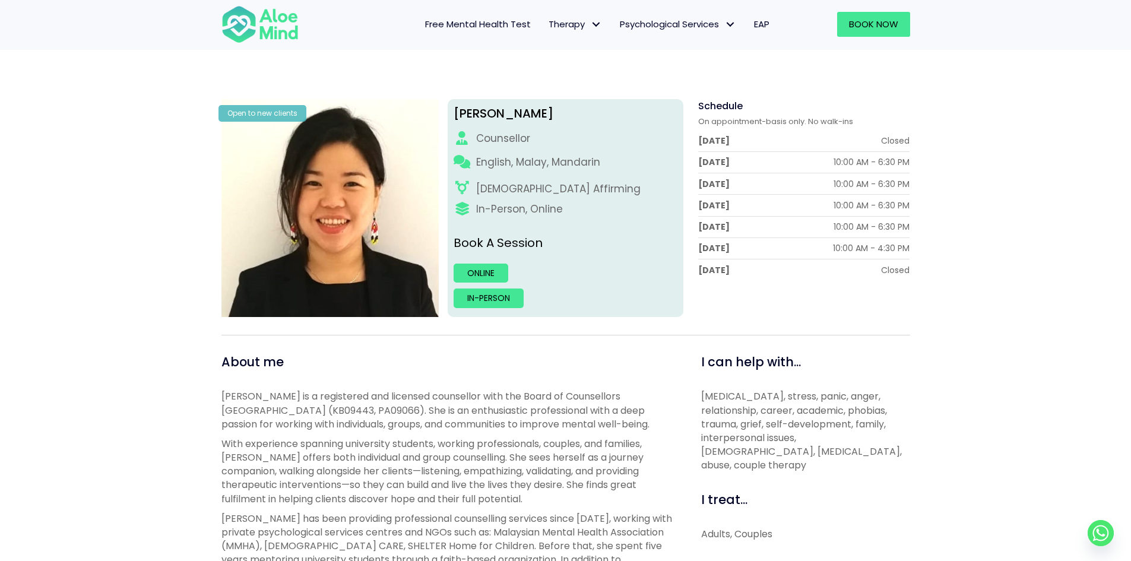
scroll to position [0, 0]
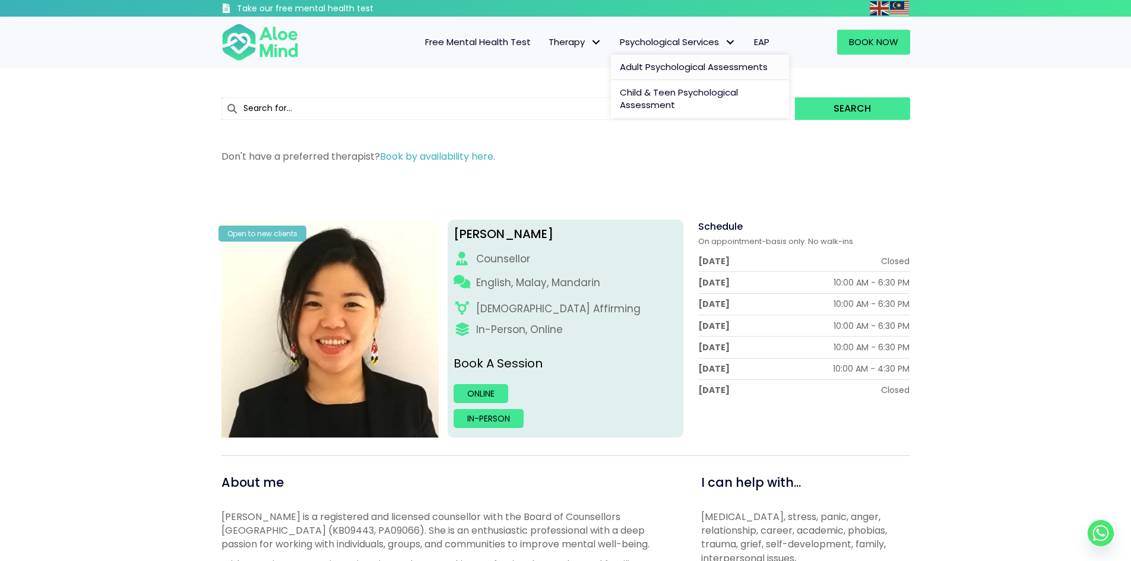
click at [702, 68] on span "Adult Psychological Assessments" at bounding box center [694, 67] width 148 height 12
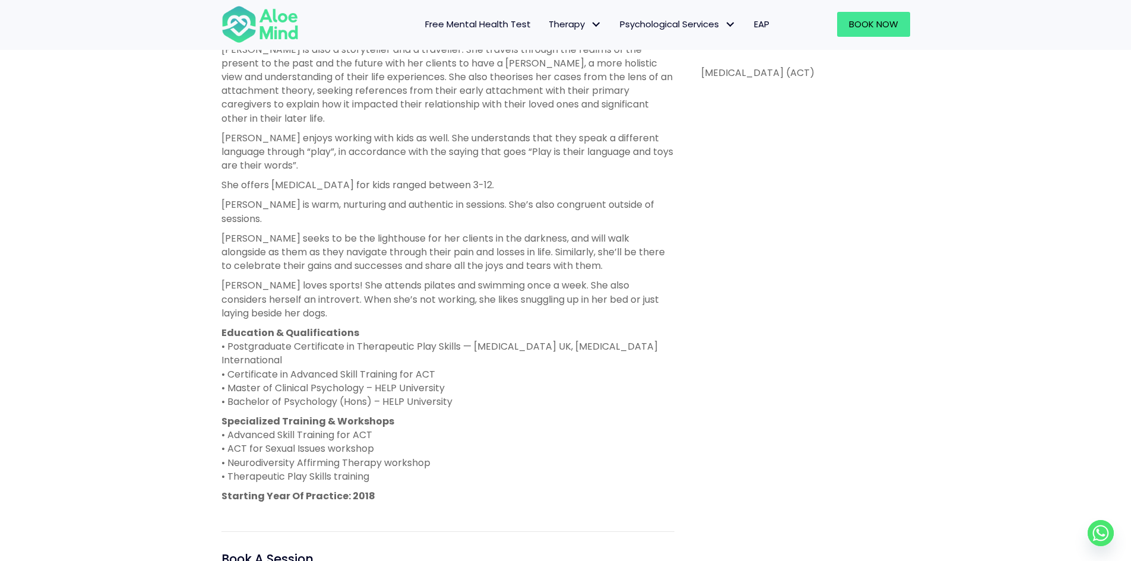
scroll to position [653, 0]
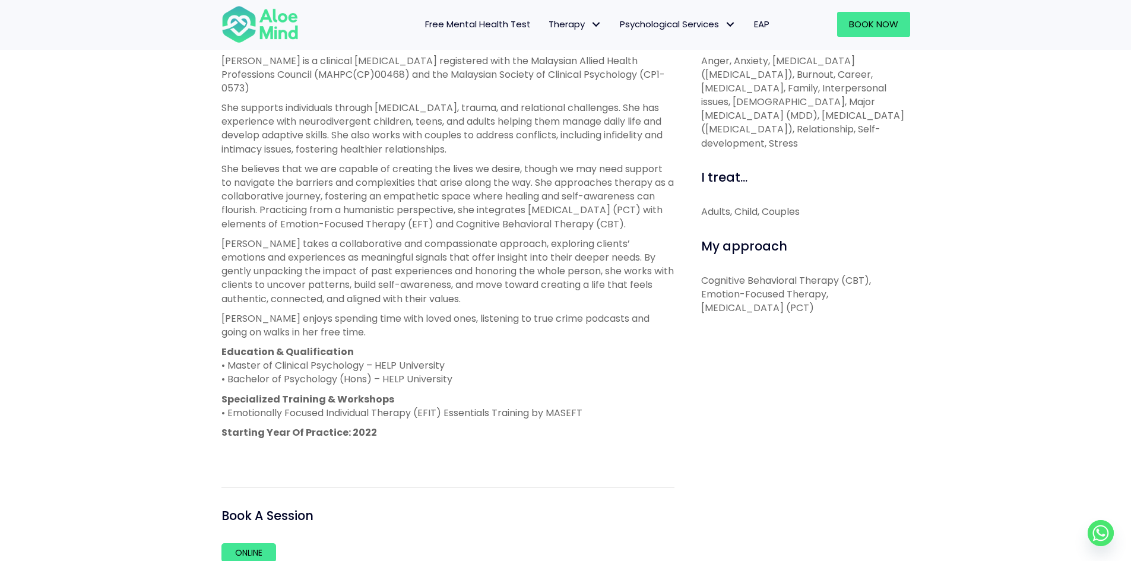
scroll to position [475, 0]
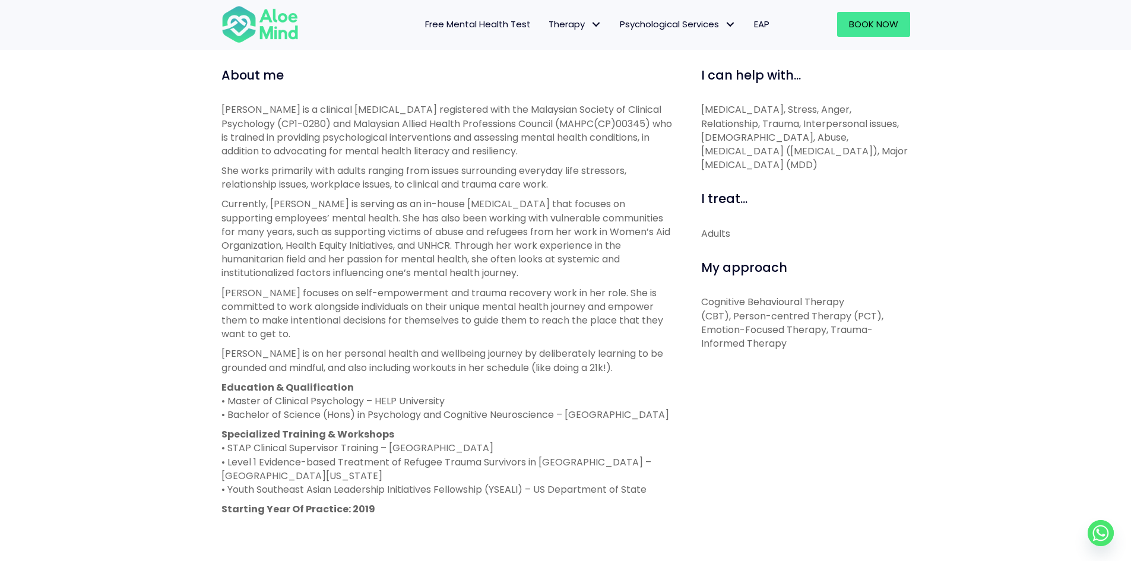
scroll to position [416, 0]
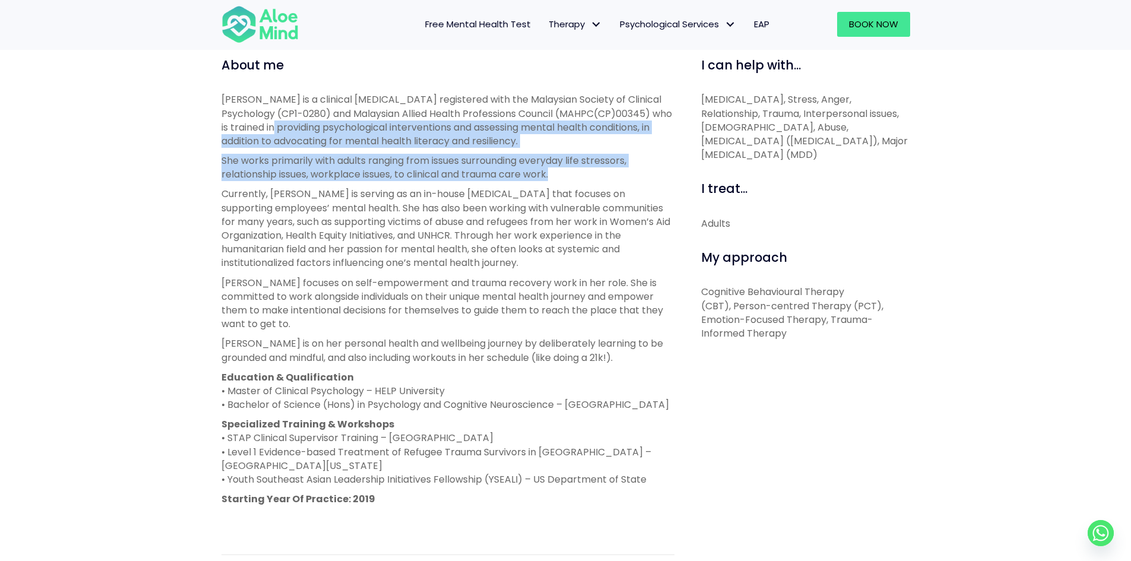
drag, startPoint x: 281, startPoint y: 124, endPoint x: 612, endPoint y: 173, distance: 333.8
click at [612, 173] on div "Jean is a clinical psychologist registered with the Malaysian Society of Clinic…" at bounding box center [447, 309] width 453 height 433
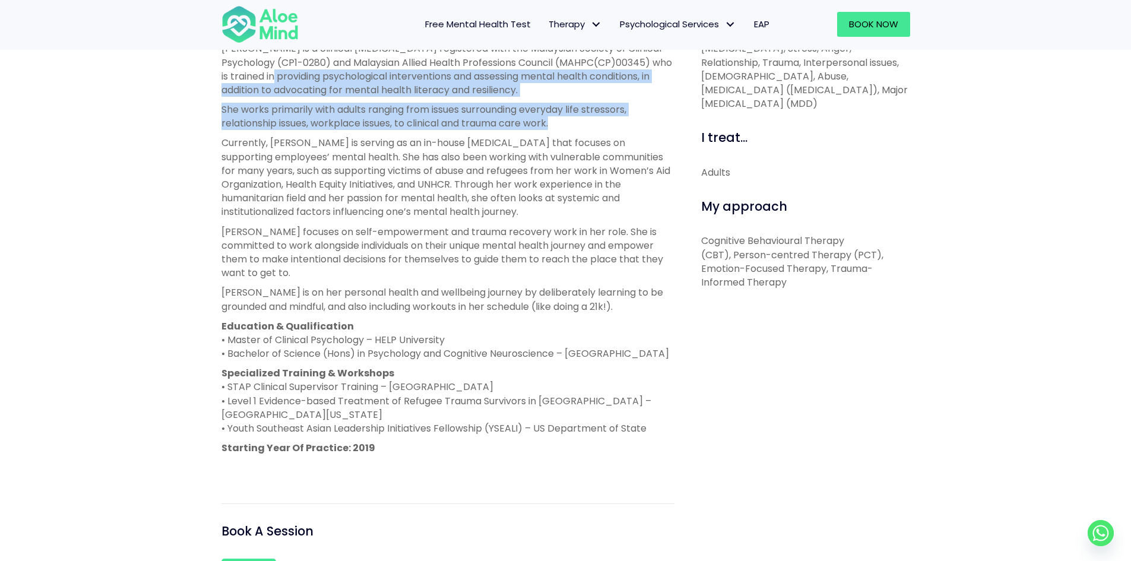
scroll to position [534, 0]
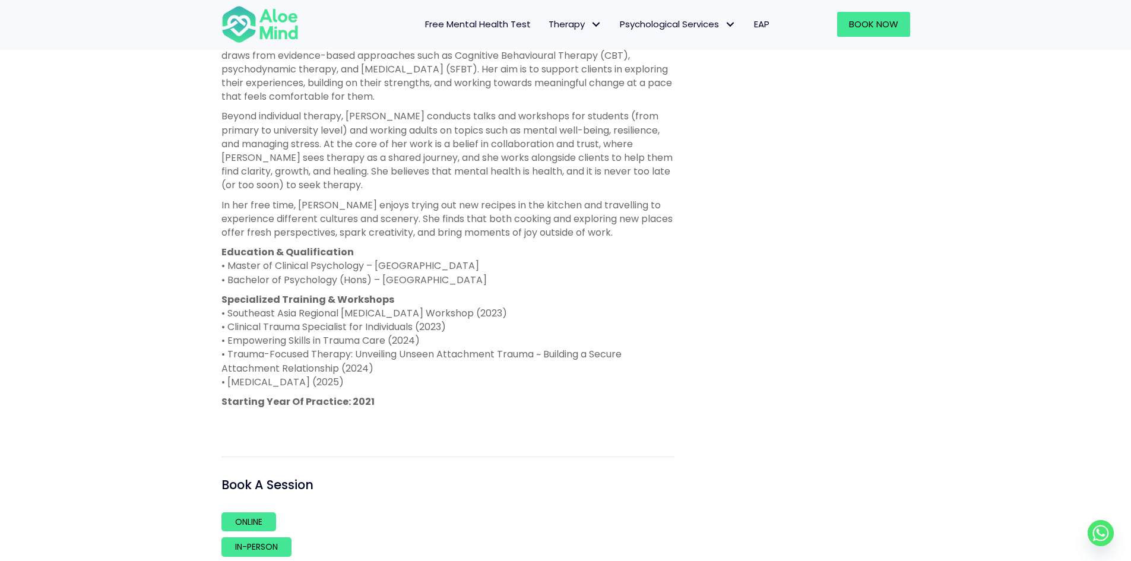
scroll to position [772, 0]
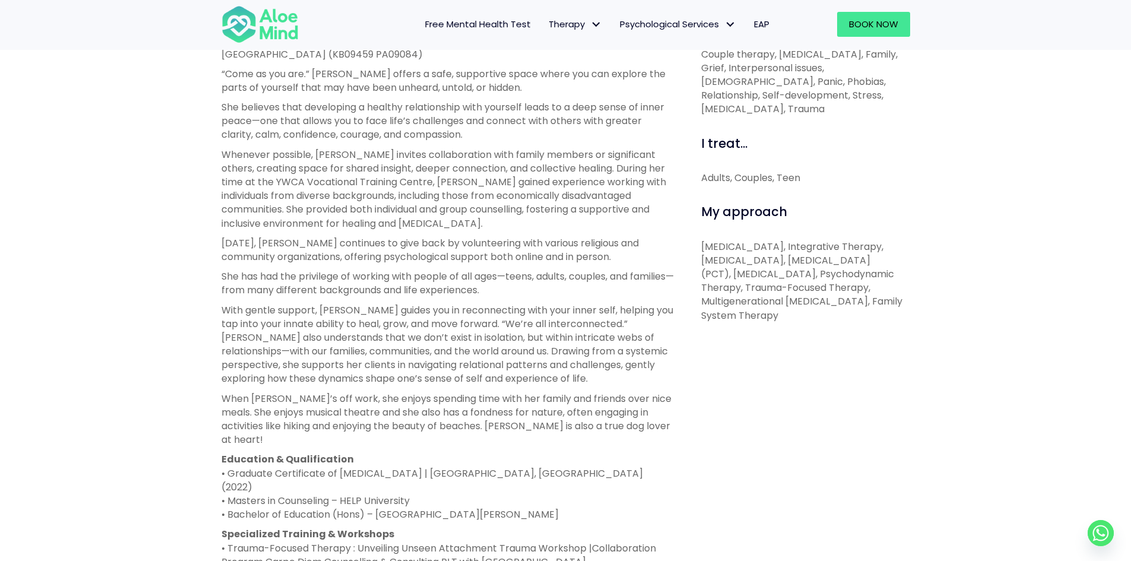
scroll to position [416, 0]
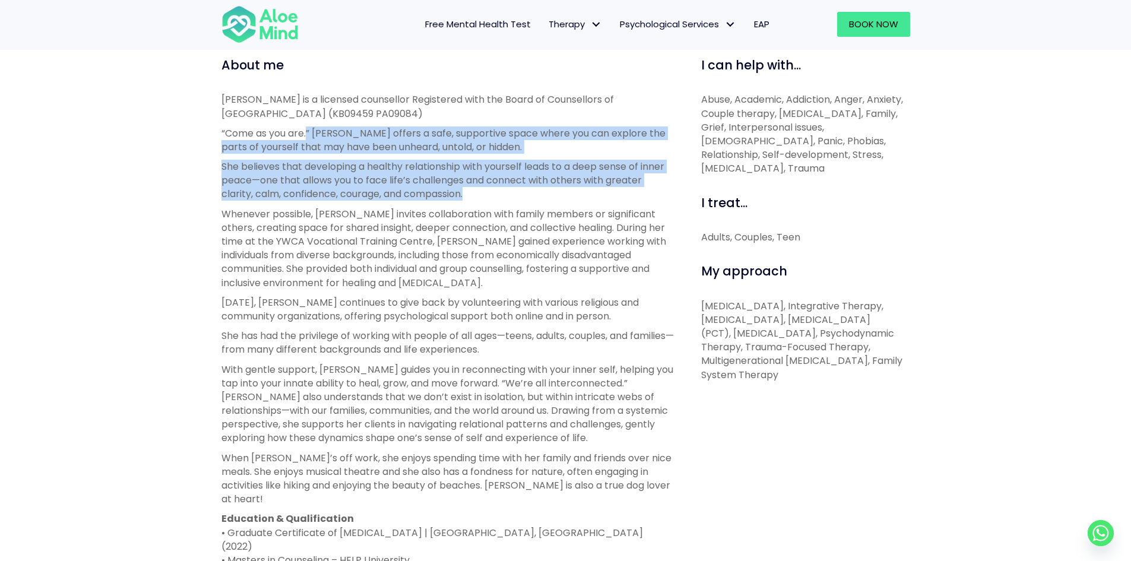
drag, startPoint x: 308, startPoint y: 134, endPoint x: 544, endPoint y: 201, distance: 245.5
click at [544, 201] on div "Yvonne is a licensed counsellor Registered with the Board of Counsellors of Mal…" at bounding box center [447, 405] width 453 height 624
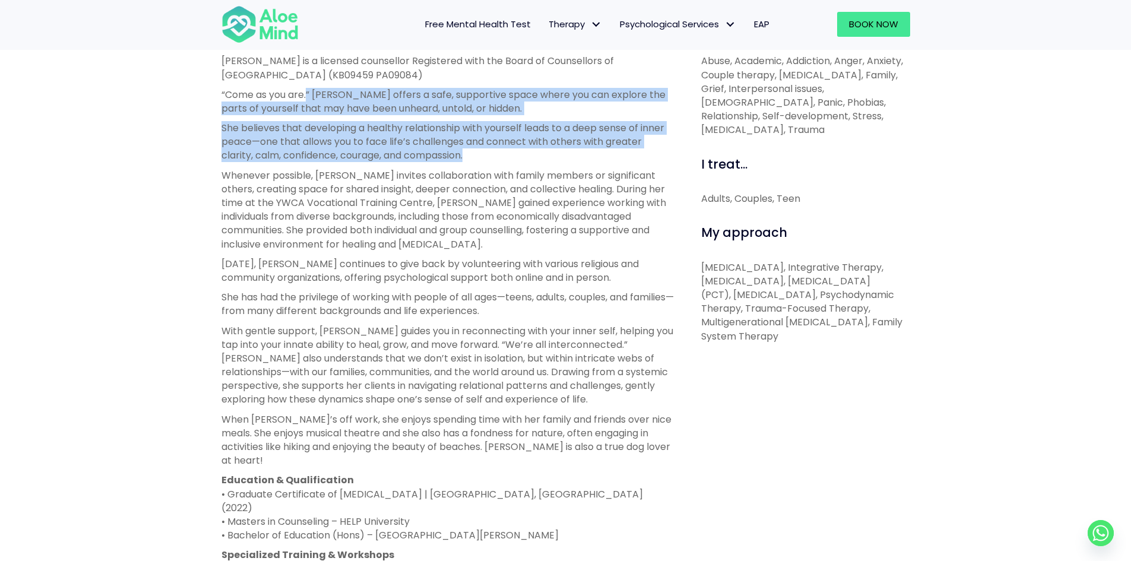
scroll to position [475, 0]
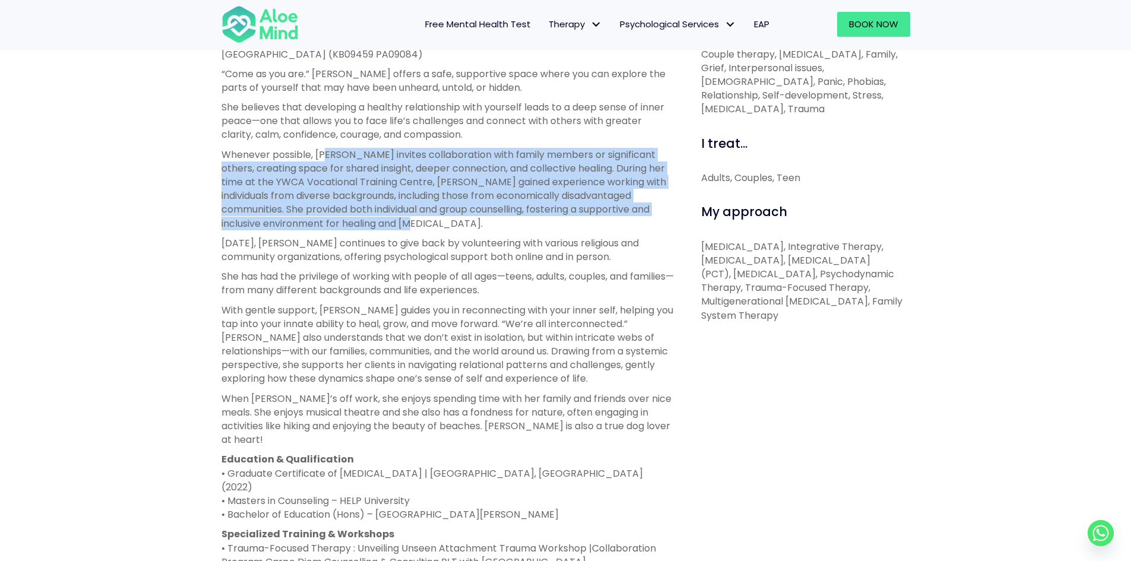
drag, startPoint x: 328, startPoint y: 153, endPoint x: 654, endPoint y: 218, distance: 332.4
click at [654, 218] on p "Whenever possible, Yvonne invites collaboration with family members or signific…" at bounding box center [447, 189] width 453 height 83
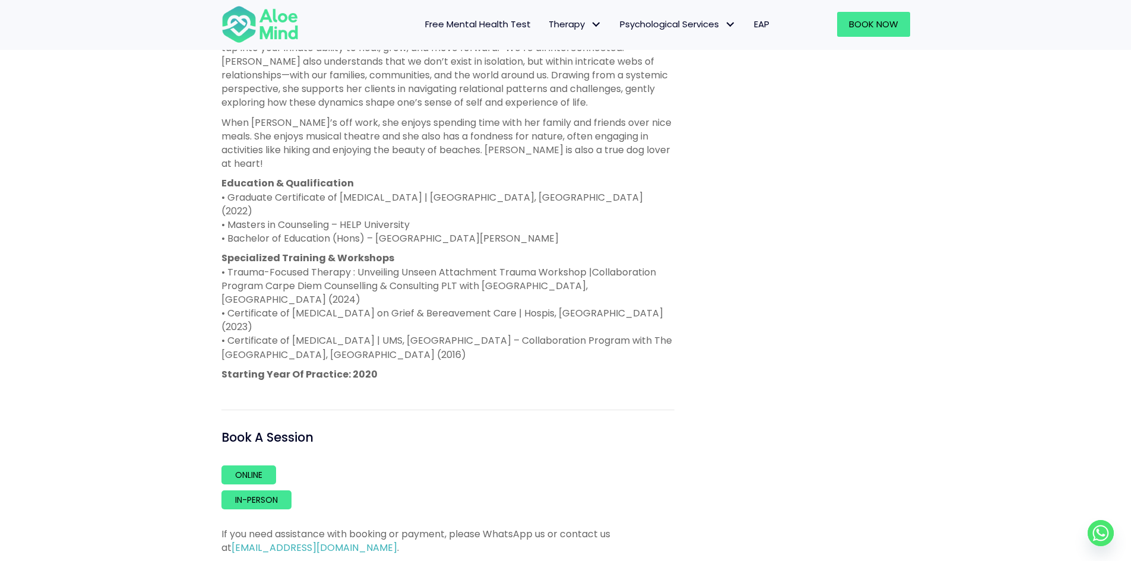
scroll to position [772, 0]
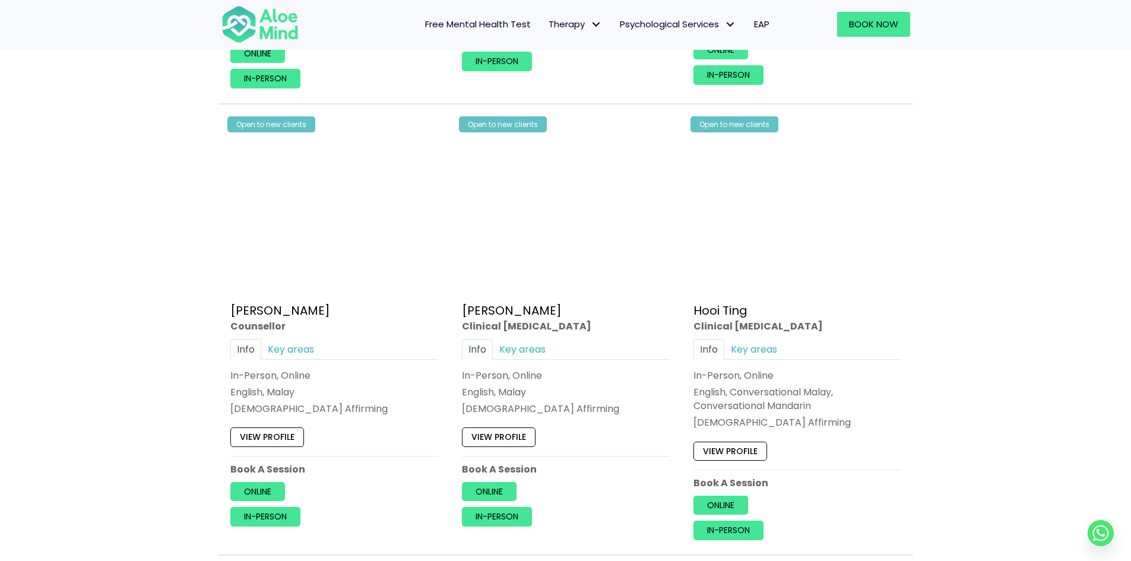
scroll to position [1900, 0]
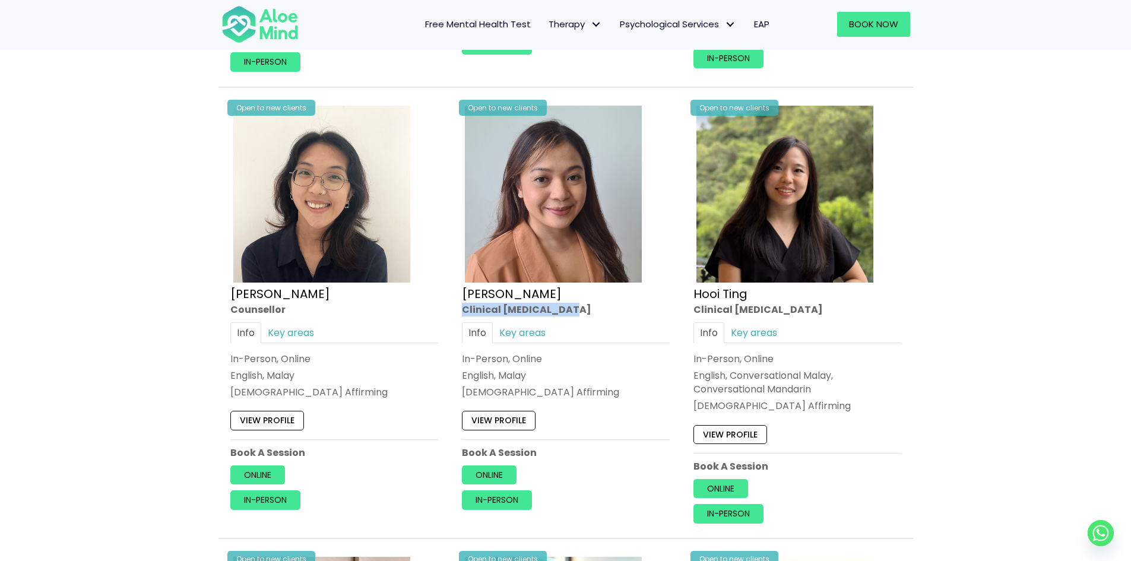
drag, startPoint x: 574, startPoint y: 309, endPoint x: 463, endPoint y: 309, distance: 111.0
click at [463, 309] on div "Clinical [MEDICAL_DATA]" at bounding box center [566, 309] width 208 height 14
copy div "Clinical [MEDICAL_DATA]"
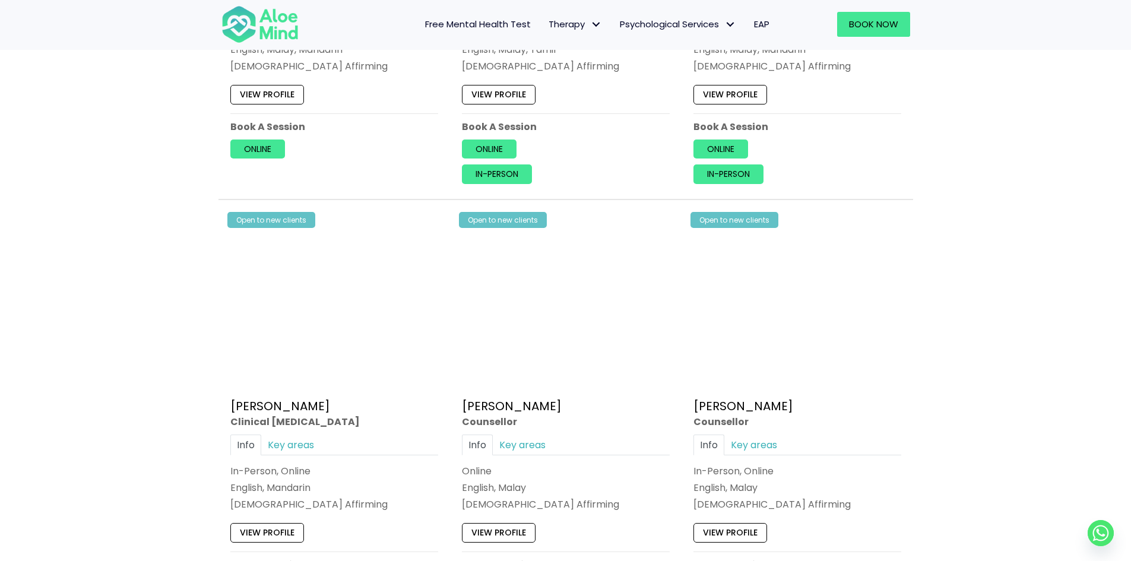
scroll to position [2672, 0]
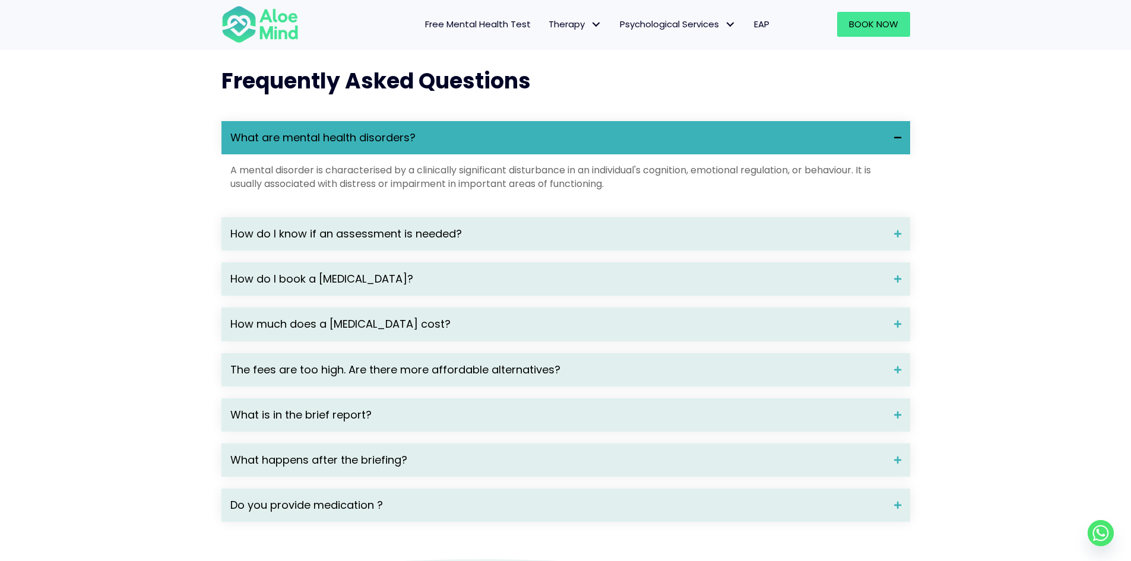
scroll to position [1544, 0]
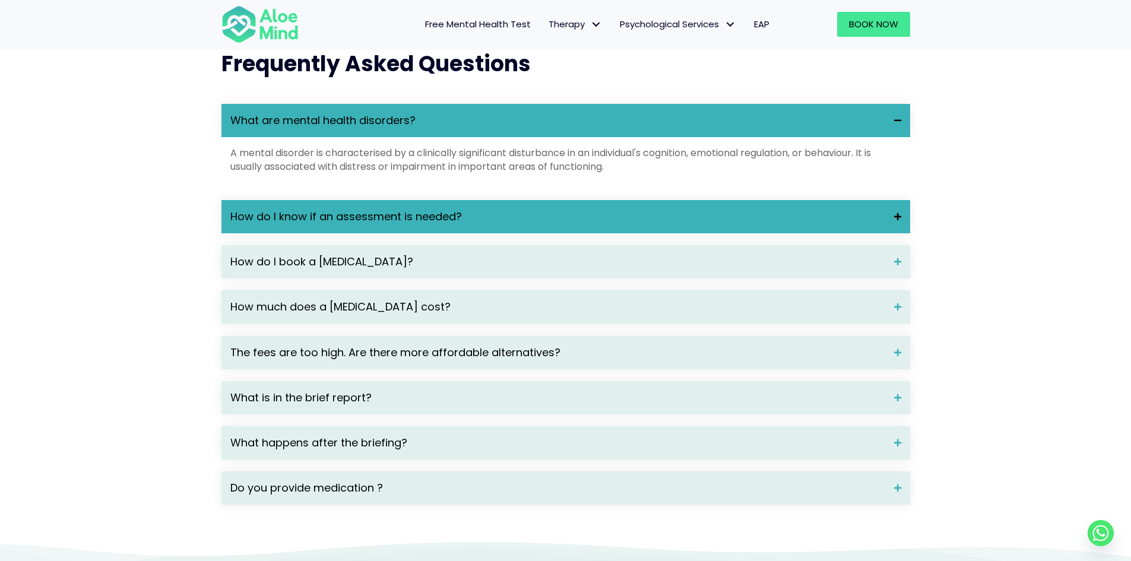
click at [643, 224] on span "How do I know if an assessment is needed?" at bounding box center [557, 216] width 655 height 15
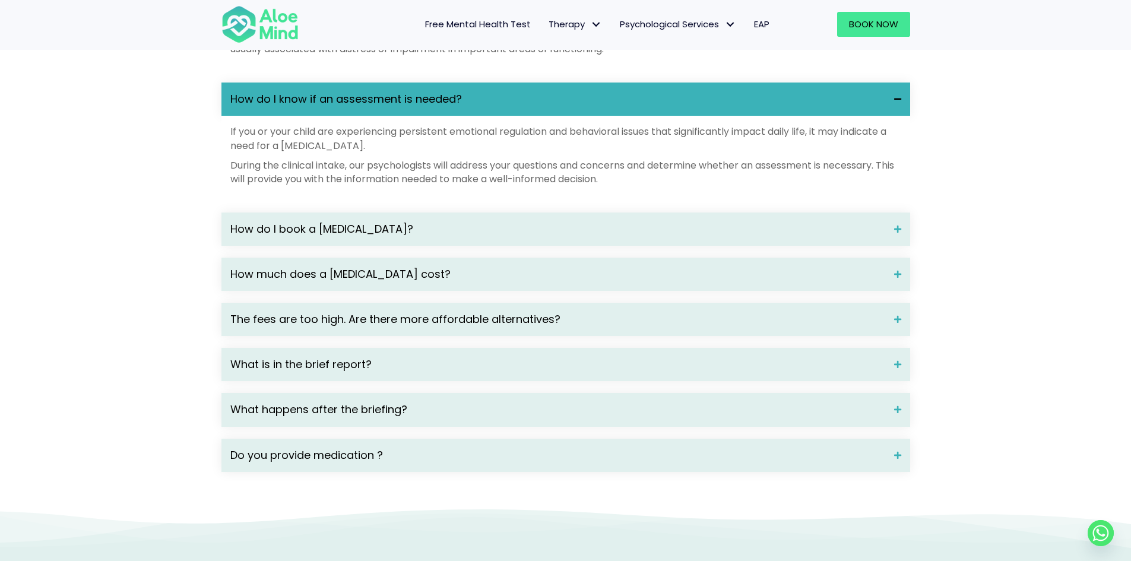
scroll to position [1663, 0]
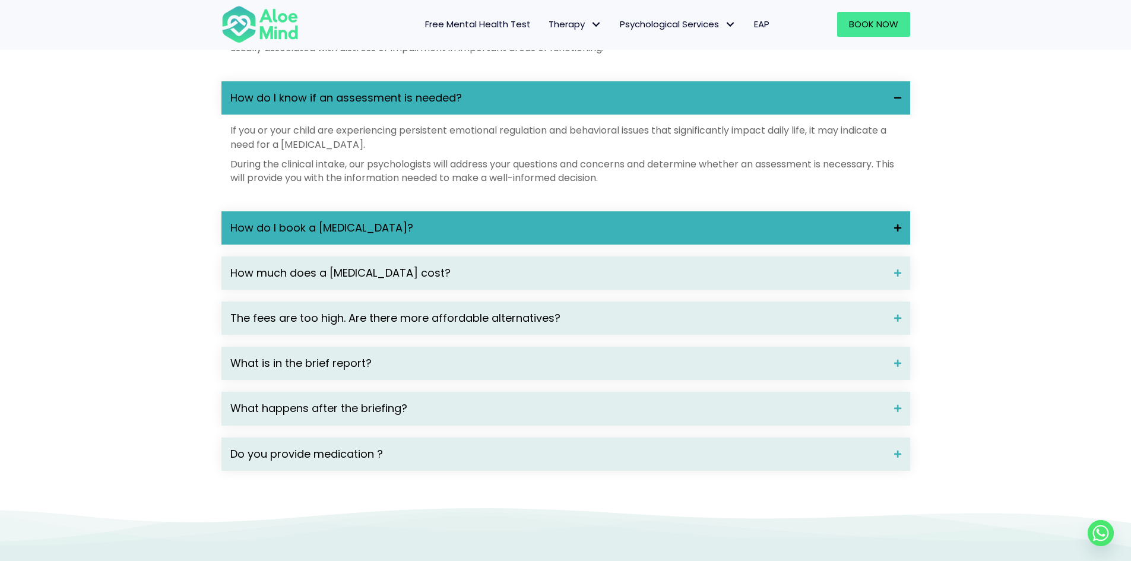
click at [625, 236] on span "How do I book a psychological assessment?" at bounding box center [557, 227] width 655 height 15
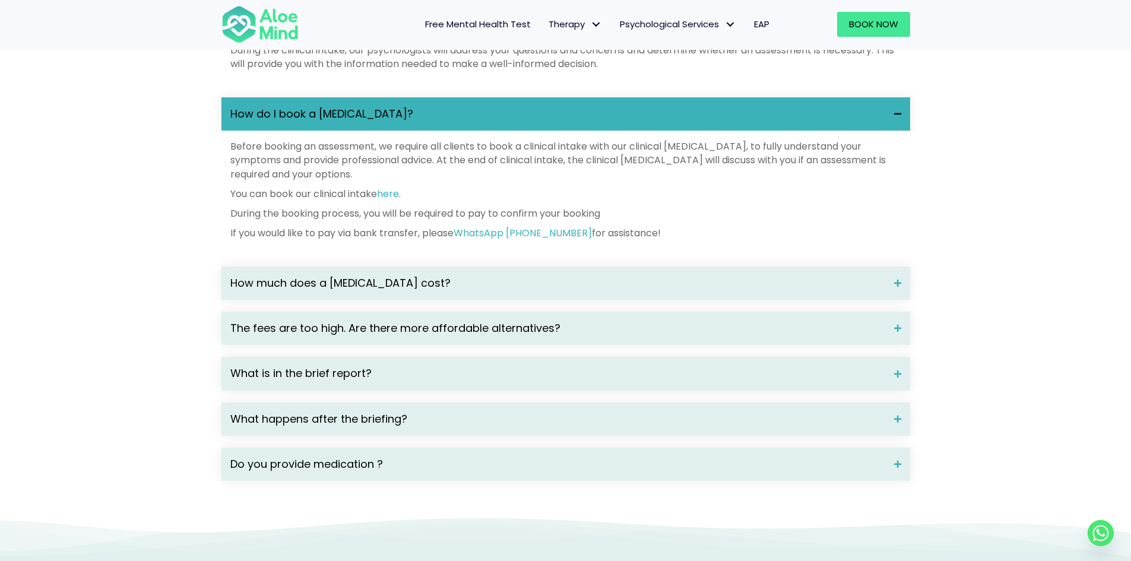
scroll to position [1781, 0]
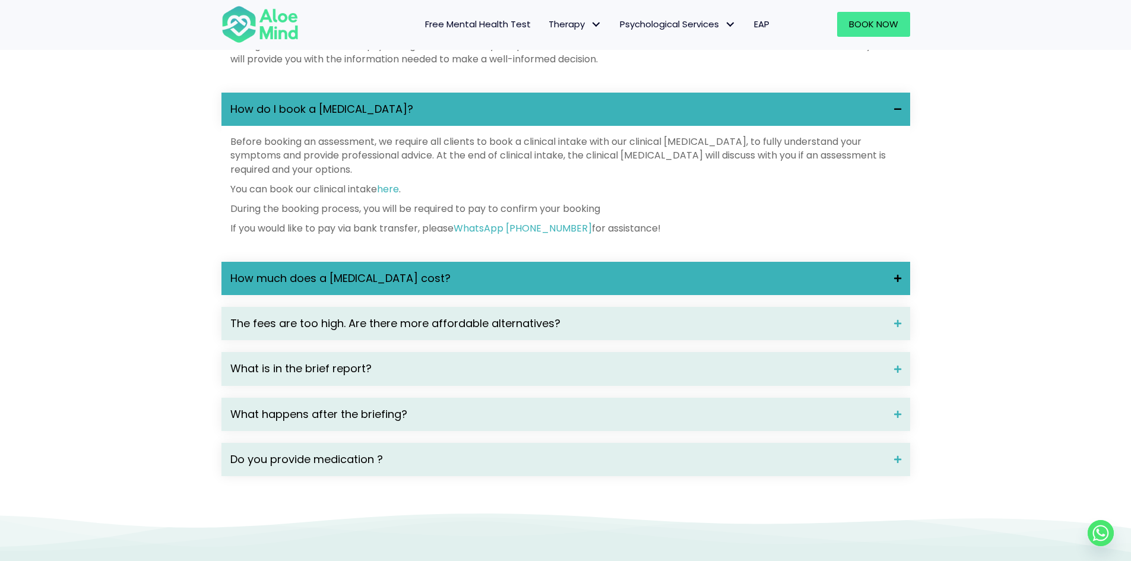
click at [600, 286] on span "How much does a psychological assessment cost?" at bounding box center [557, 278] width 655 height 15
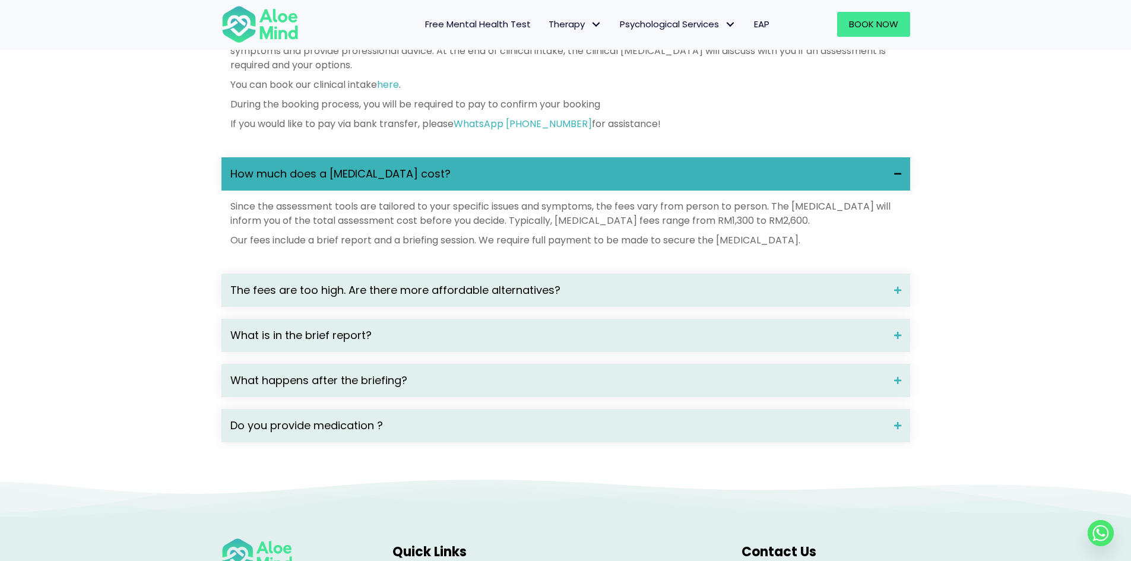
scroll to position [1900, 0]
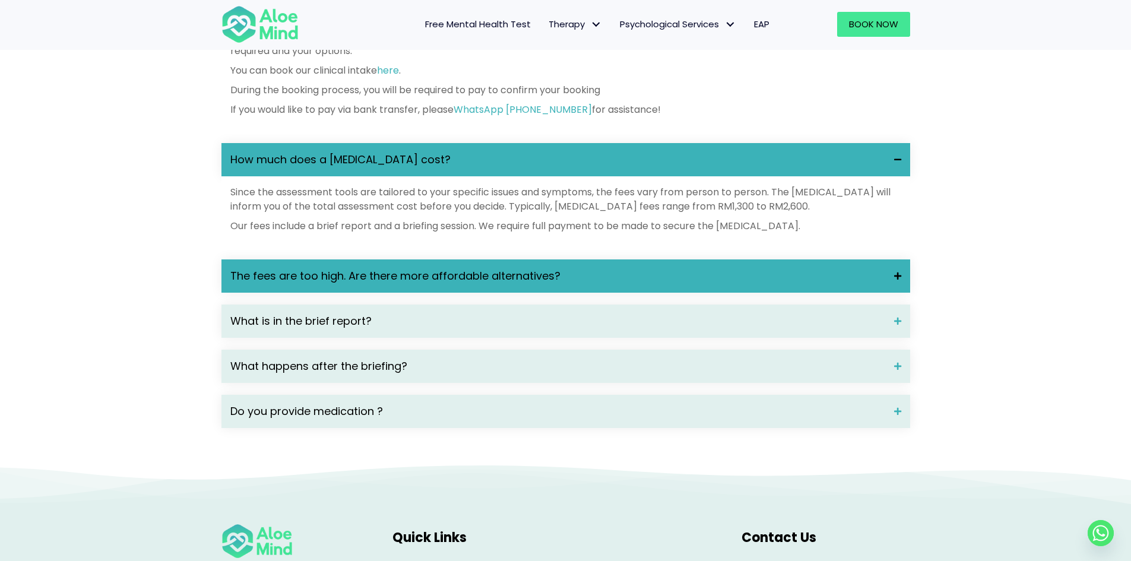
click at [654, 284] on span "The fees are too high. Are there more affordable alternatives?" at bounding box center [557, 275] width 655 height 15
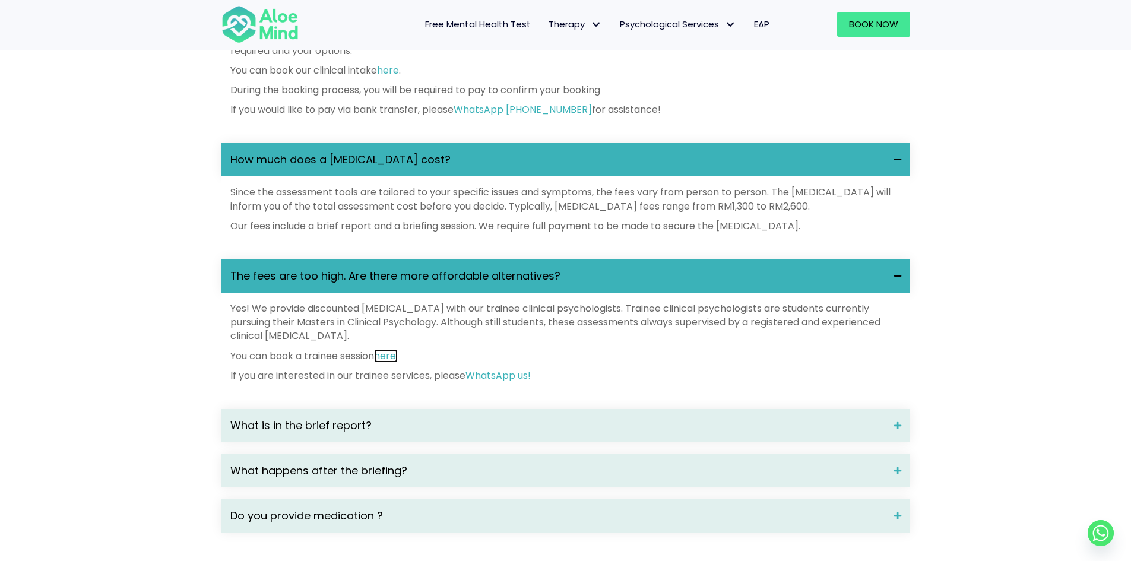
click at [395, 363] on link "here." at bounding box center [386, 356] width 24 height 14
